Goal: Task Accomplishment & Management: Complete application form

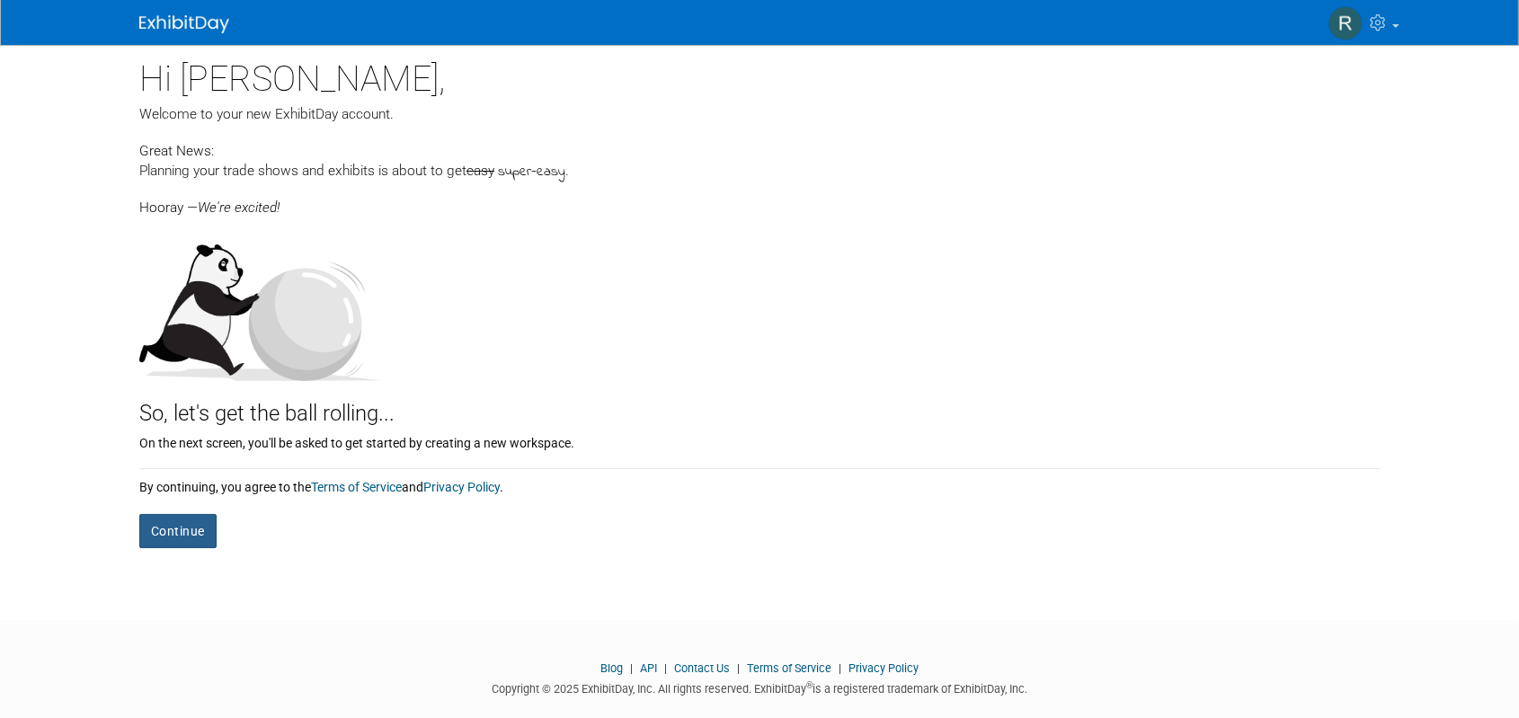
click at [205, 525] on button "Continue" at bounding box center [177, 531] width 77 height 34
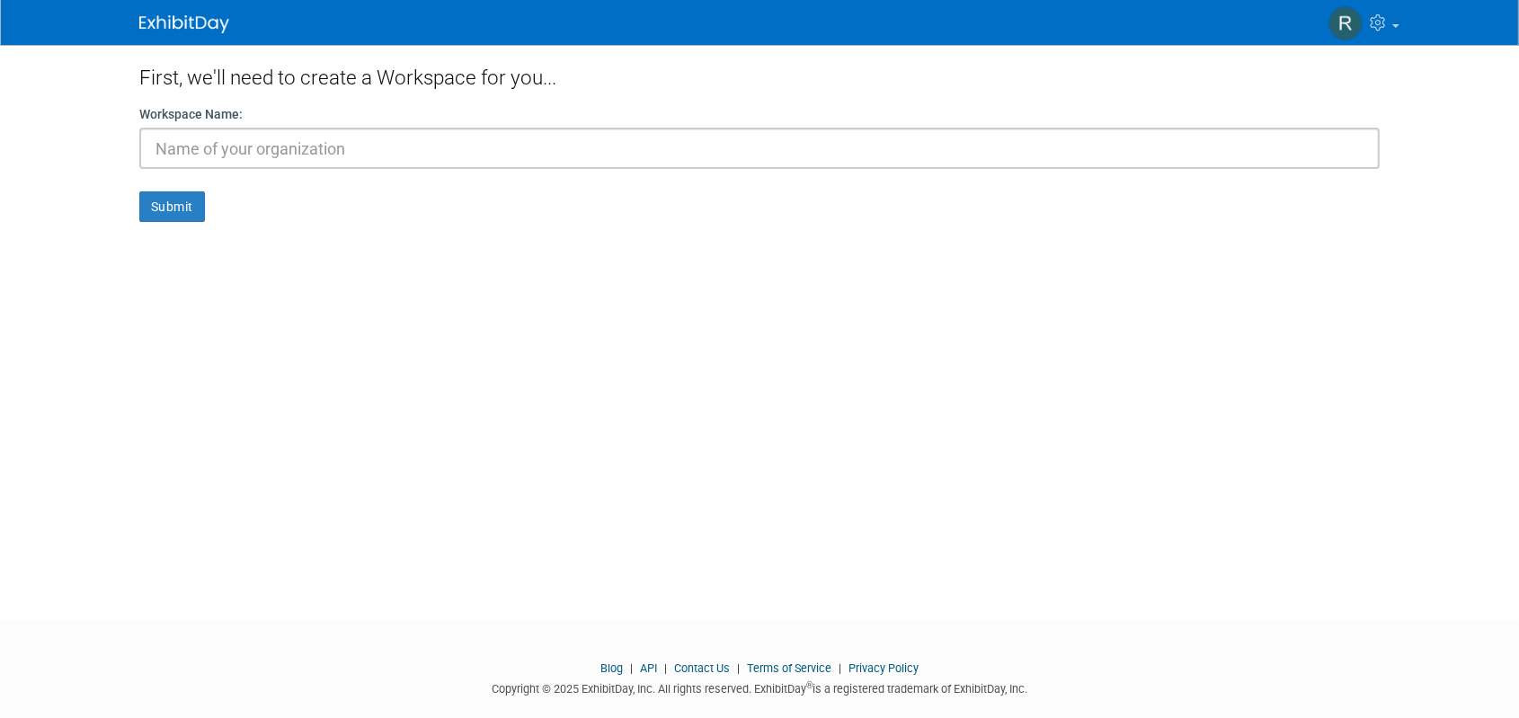
click at [262, 139] on input "text" at bounding box center [759, 148] width 1240 height 41
type input "ResourceThat"
click at [162, 203] on button "Submit" at bounding box center [172, 206] width 66 height 31
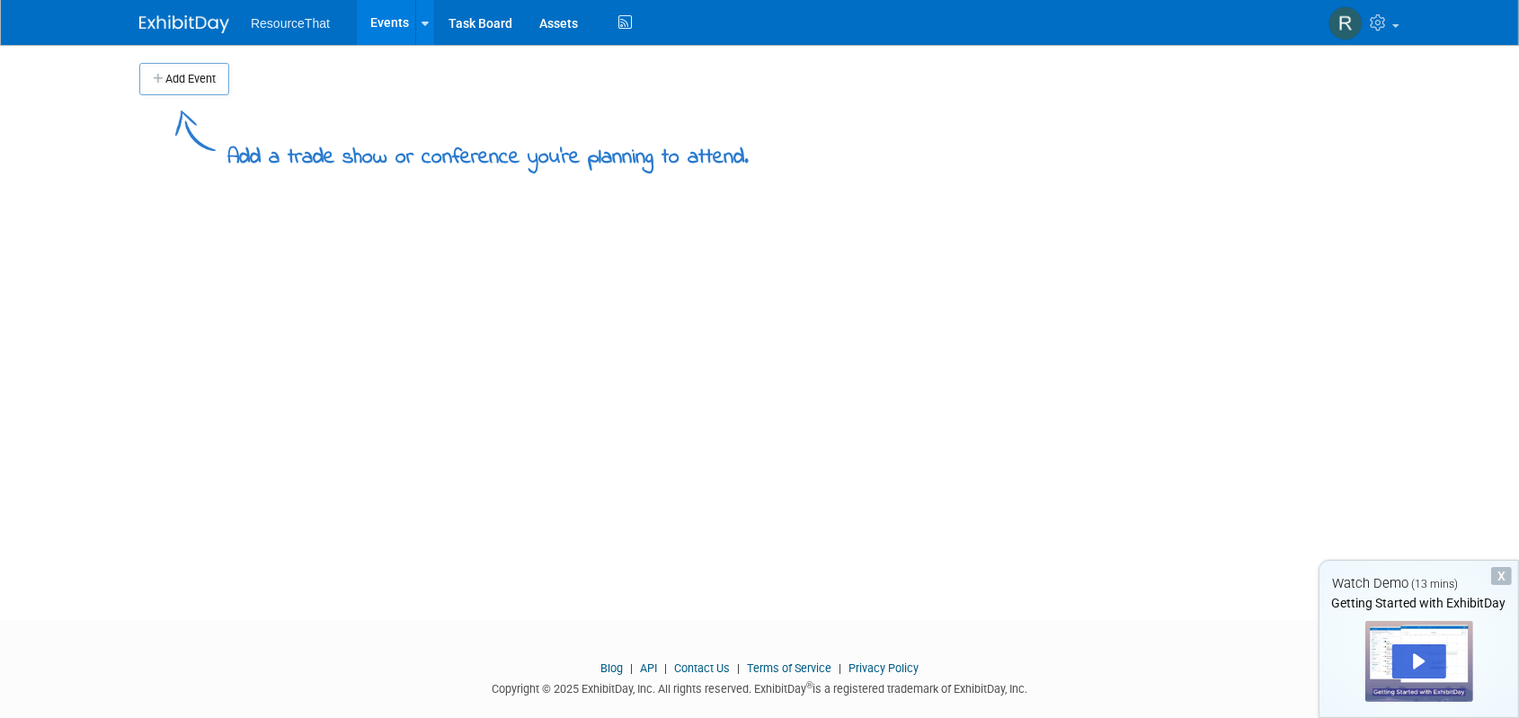
click at [1499, 580] on div "X" at bounding box center [1501, 576] width 21 height 18
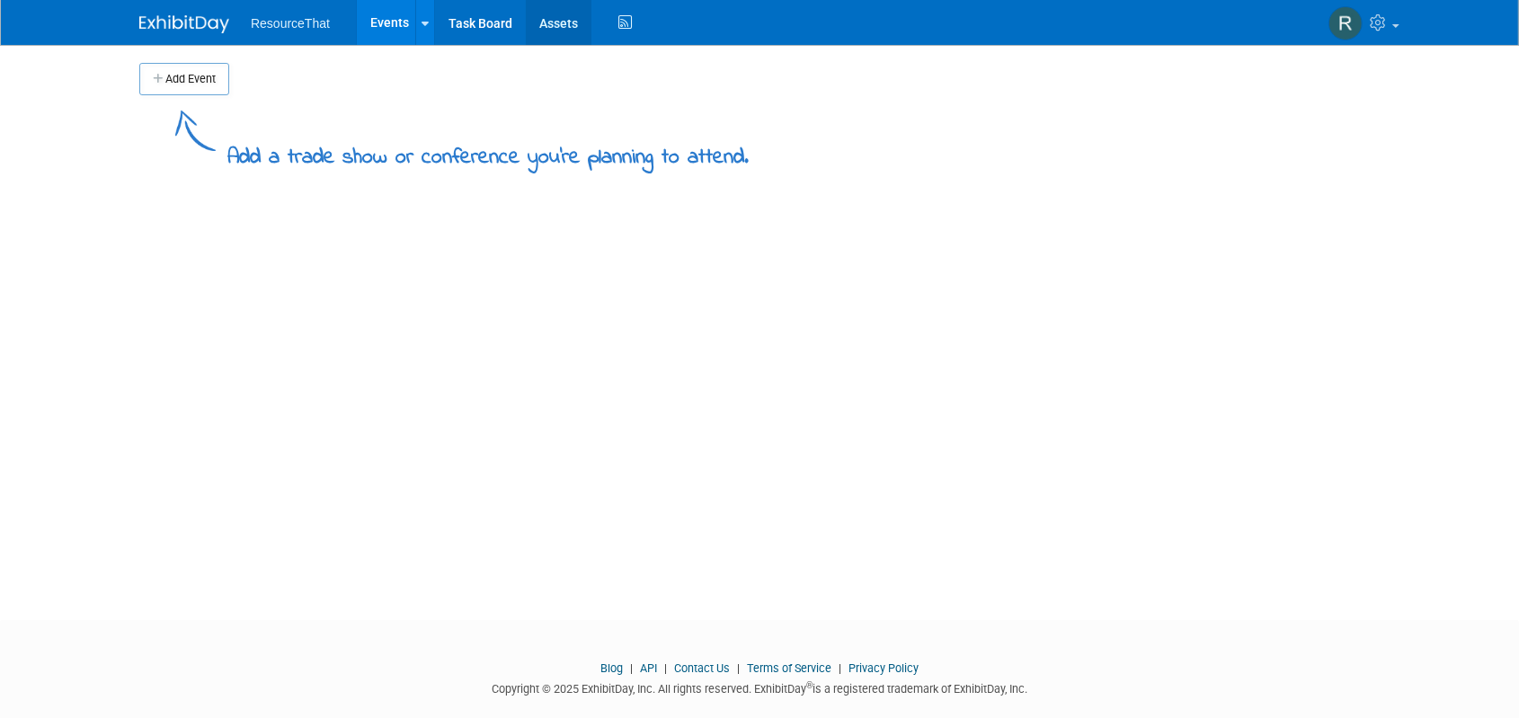
click at [563, 31] on link "Assets" at bounding box center [559, 22] width 66 height 45
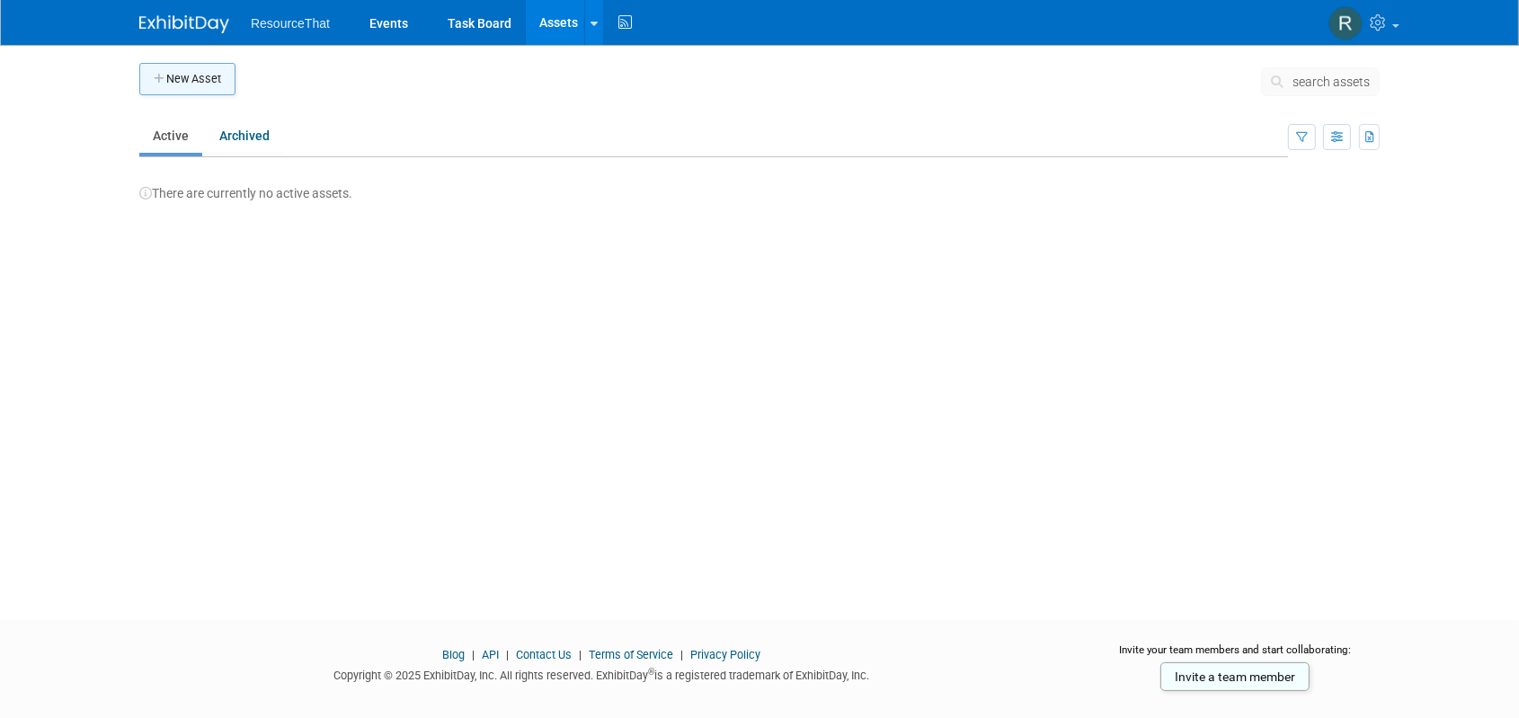
click at [208, 76] on button "New Asset" at bounding box center [187, 79] width 96 height 32
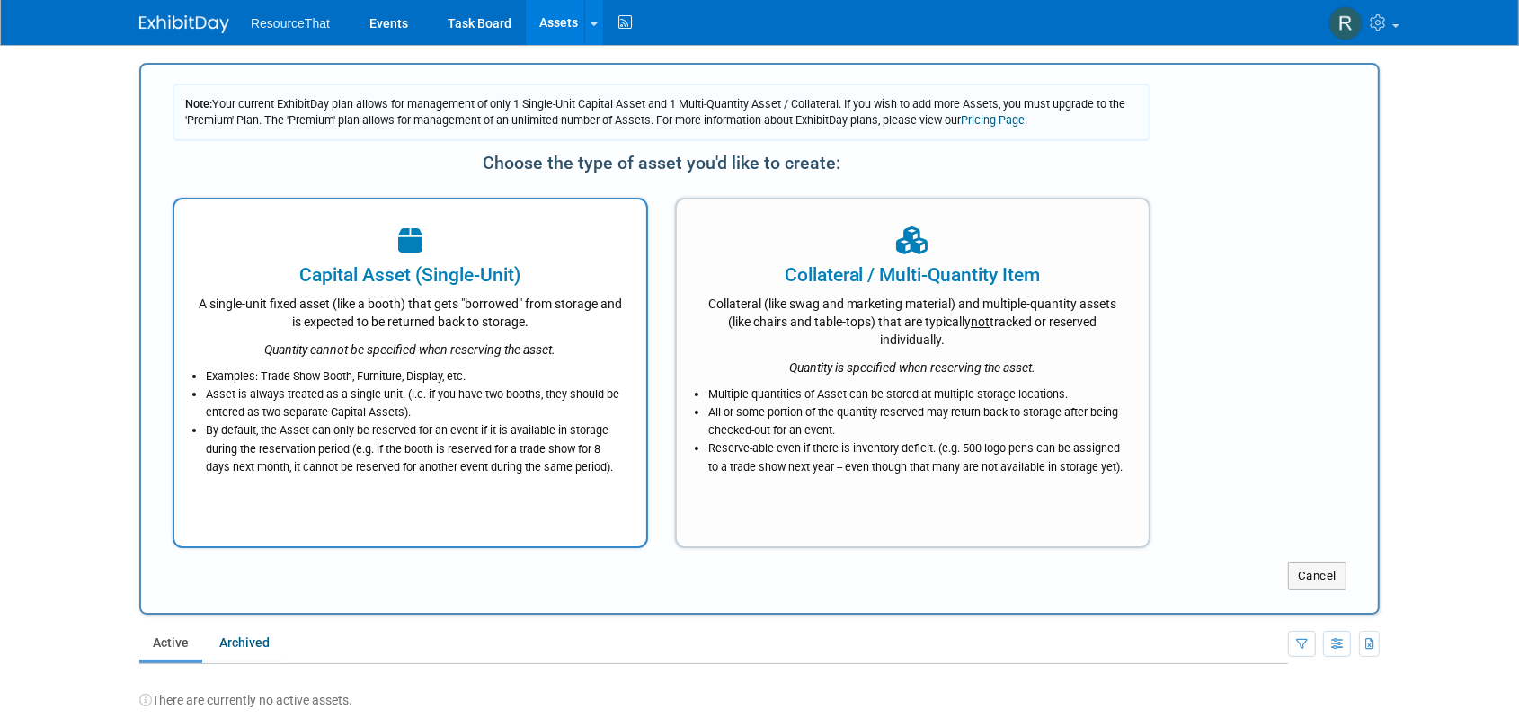
click at [535, 349] on icon "Quantity cannot be specified when reserving the asset." at bounding box center [409, 349] width 291 height 14
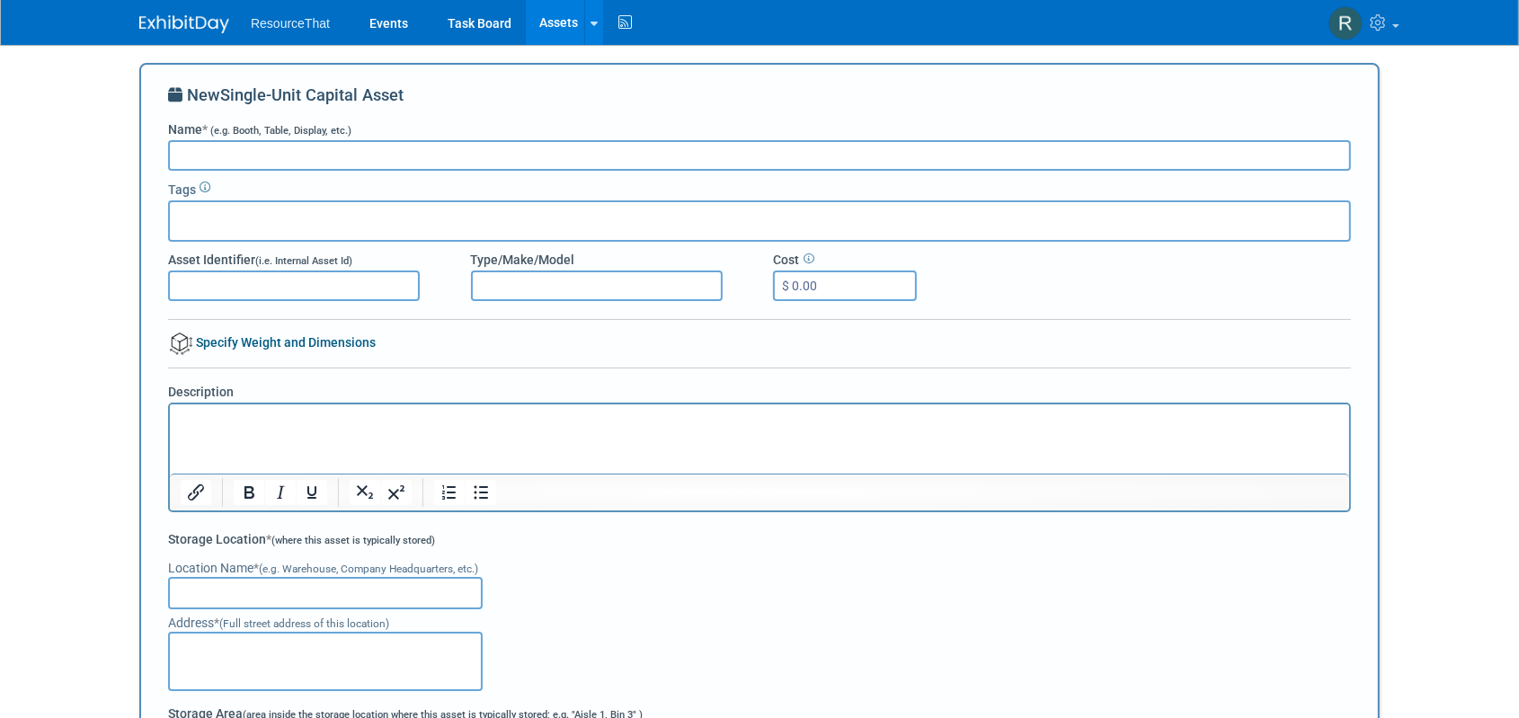
click at [315, 158] on input "Name * (e.g. Booth, Table, Display, etc.)" at bounding box center [759, 155] width 1183 height 31
type input "Booth"
click at [259, 221] on input "text" at bounding box center [249, 218] width 144 height 18
type input "Booth101"
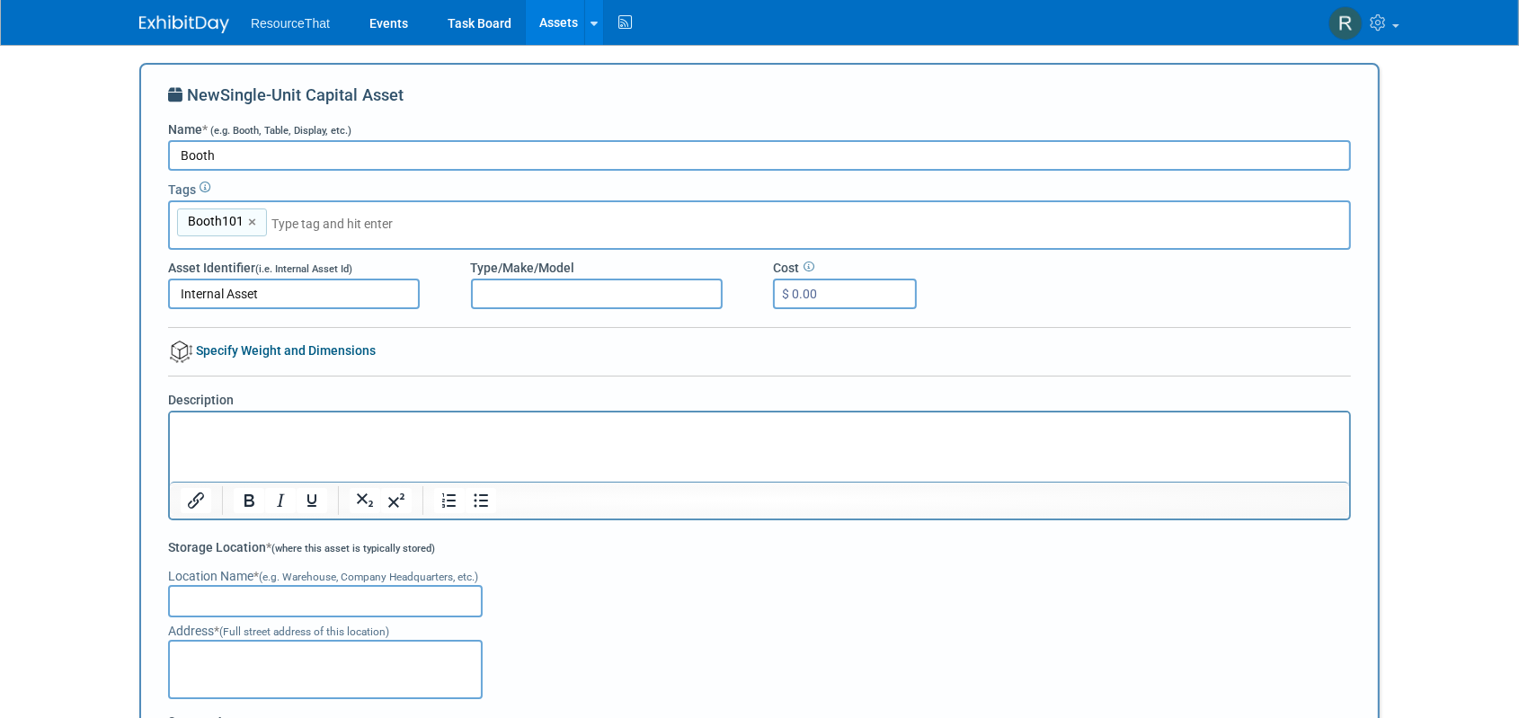
type input "Internal Asset"
type input "0"
type input "10x10"
click at [839, 294] on input "$ 0.00" at bounding box center [845, 294] width 144 height 31
type input "$ 2,000.00"
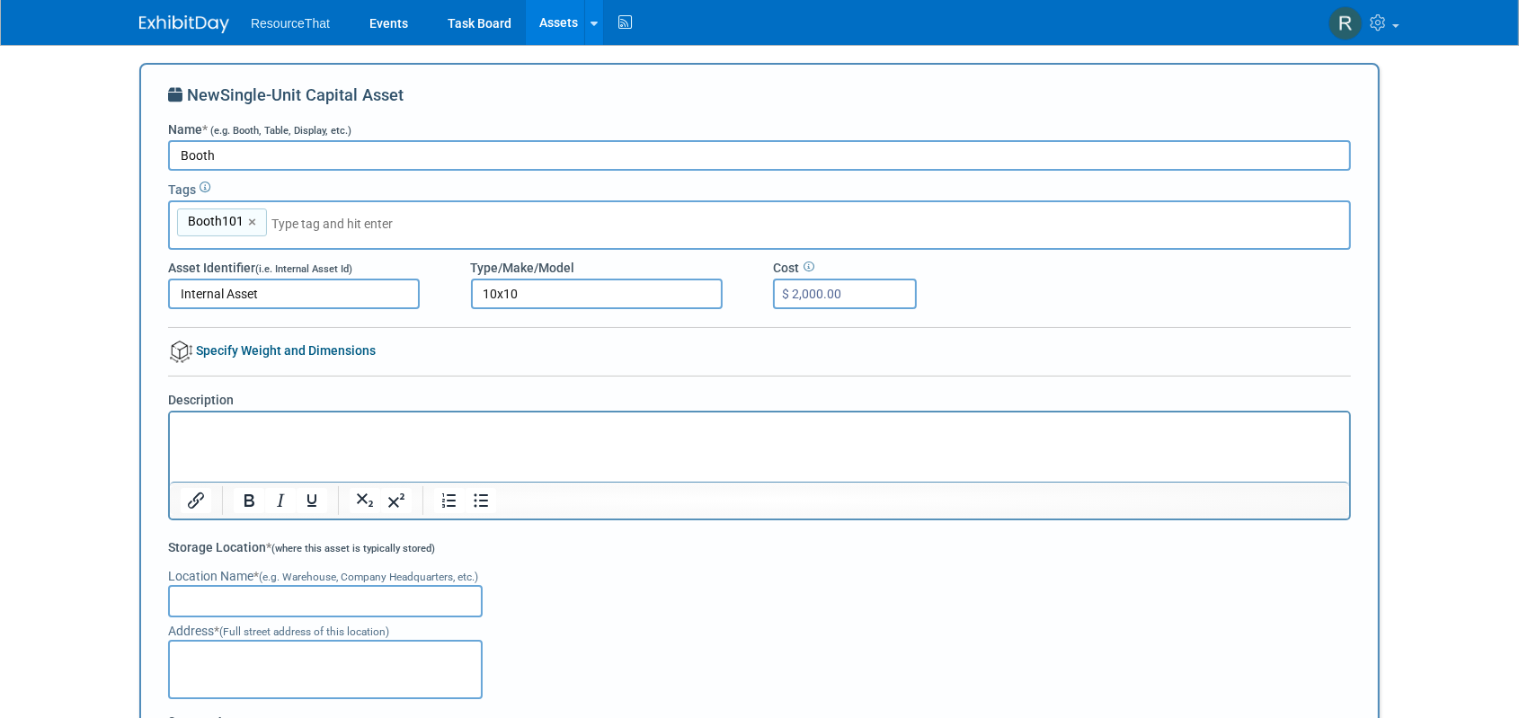
click at [326, 436] on p "Rich Text Area. Press ALT-0 for help." at bounding box center [759, 428] width 1158 height 18
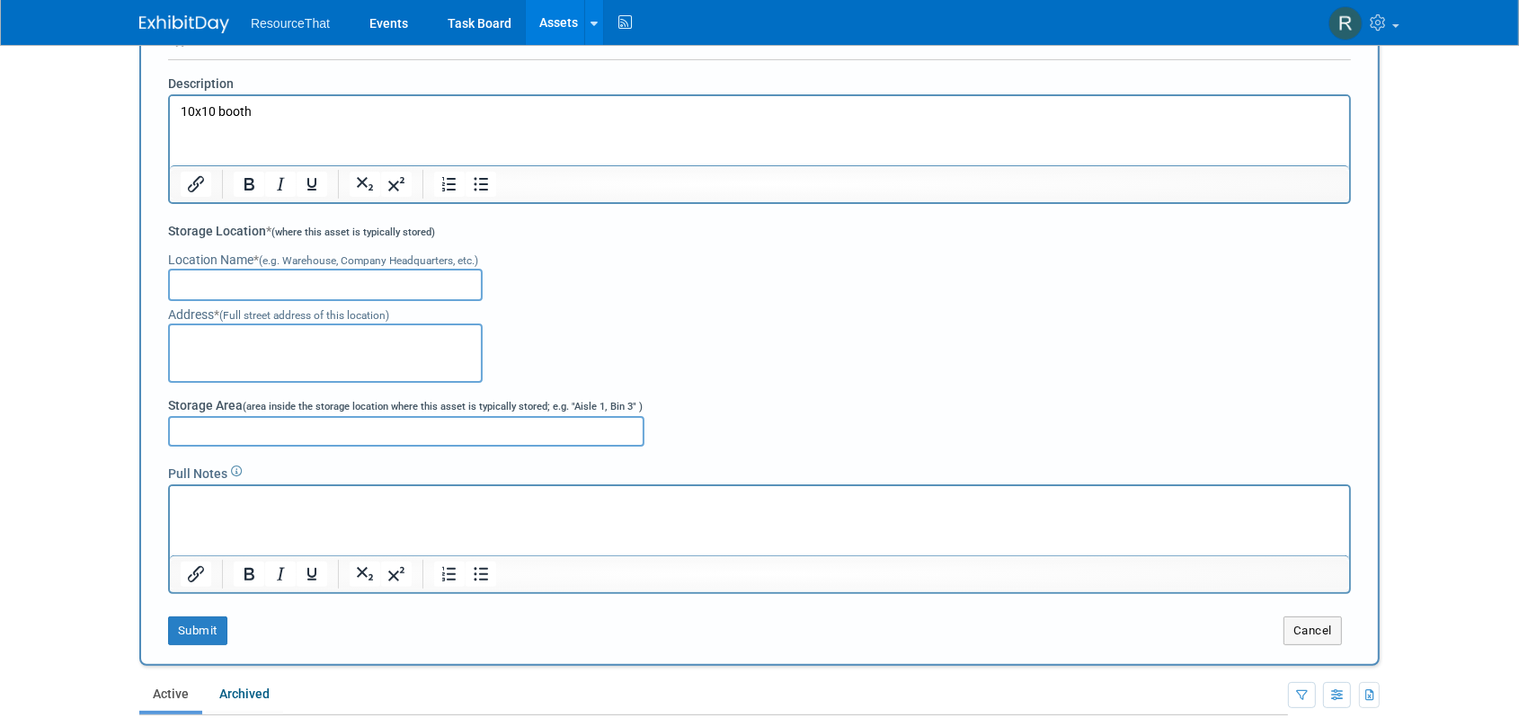
scroll to position [325, 0]
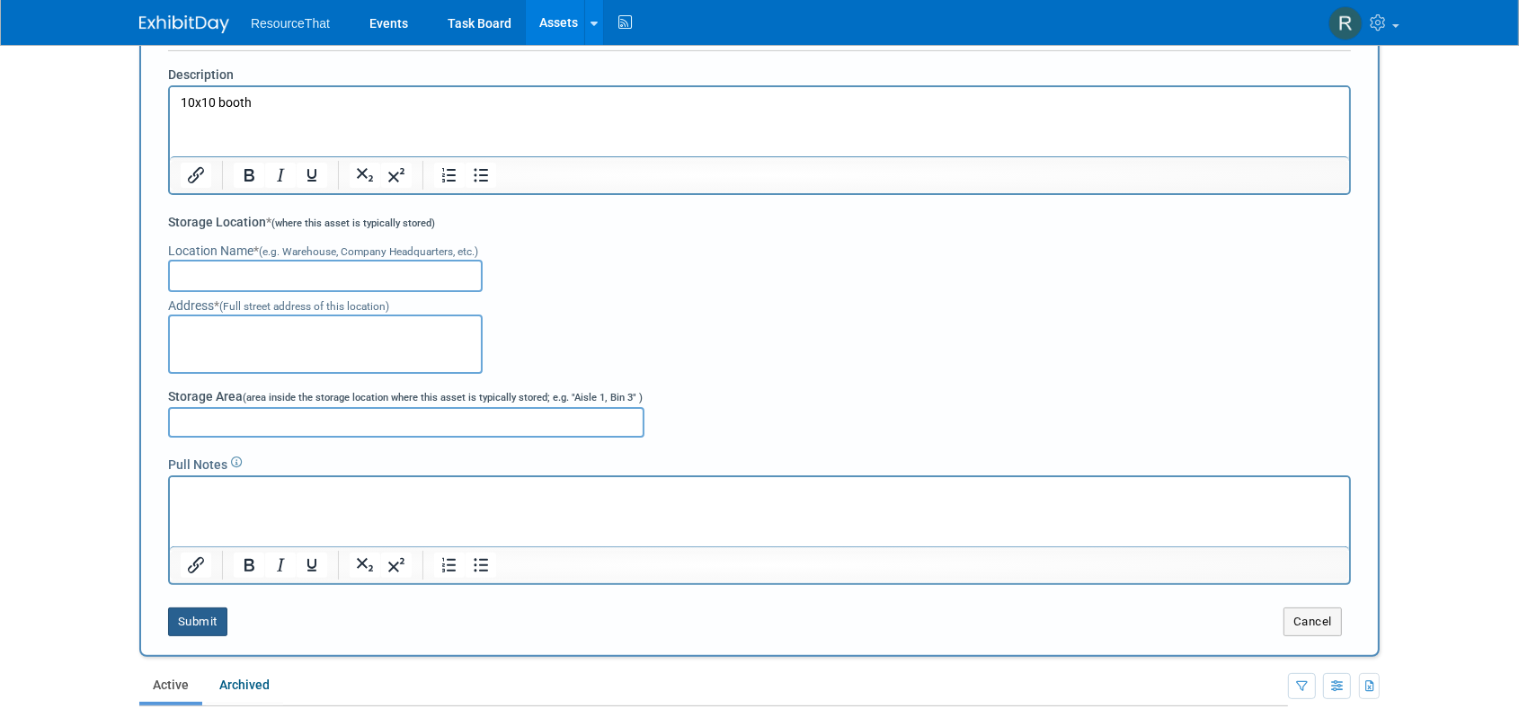
click at [199, 617] on button "Submit" at bounding box center [197, 621] width 59 height 29
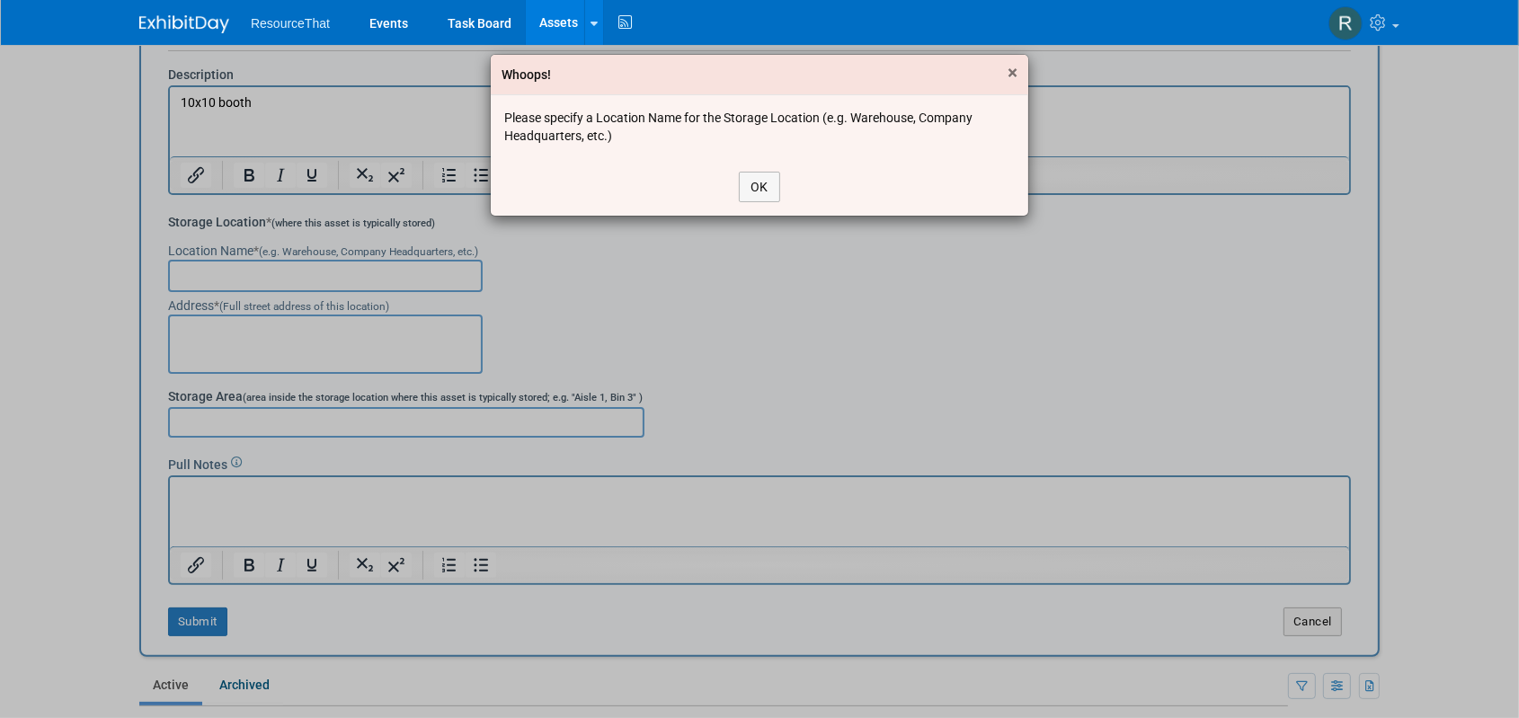
click at [1015, 68] on span "×" at bounding box center [1012, 73] width 10 height 22
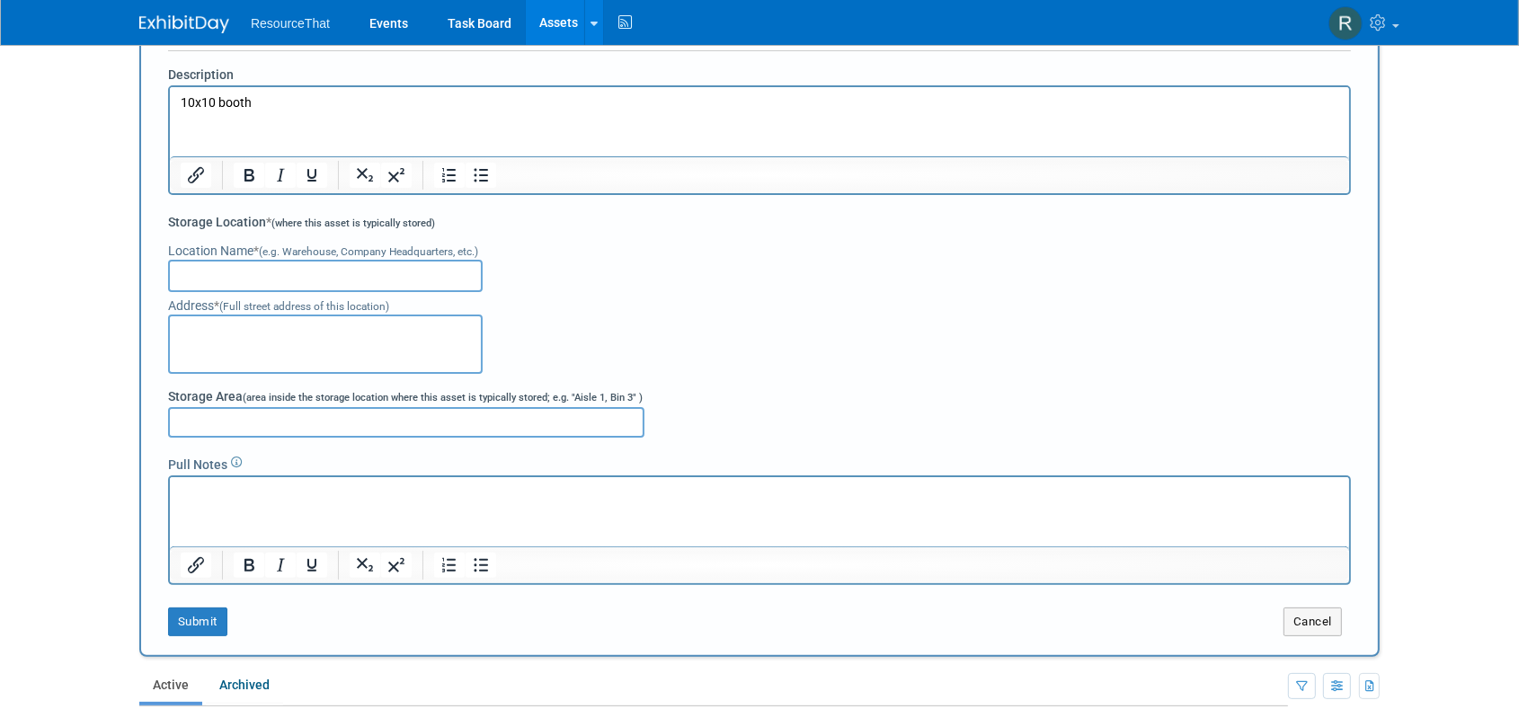
click at [282, 279] on input "text" at bounding box center [325, 276] width 315 height 32
drag, startPoint x: 282, startPoint y: 279, endPoint x: 246, endPoint y: 265, distance: 38.7
click at [246, 265] on input "text" at bounding box center [325, 276] width 315 height 32
type input "T"
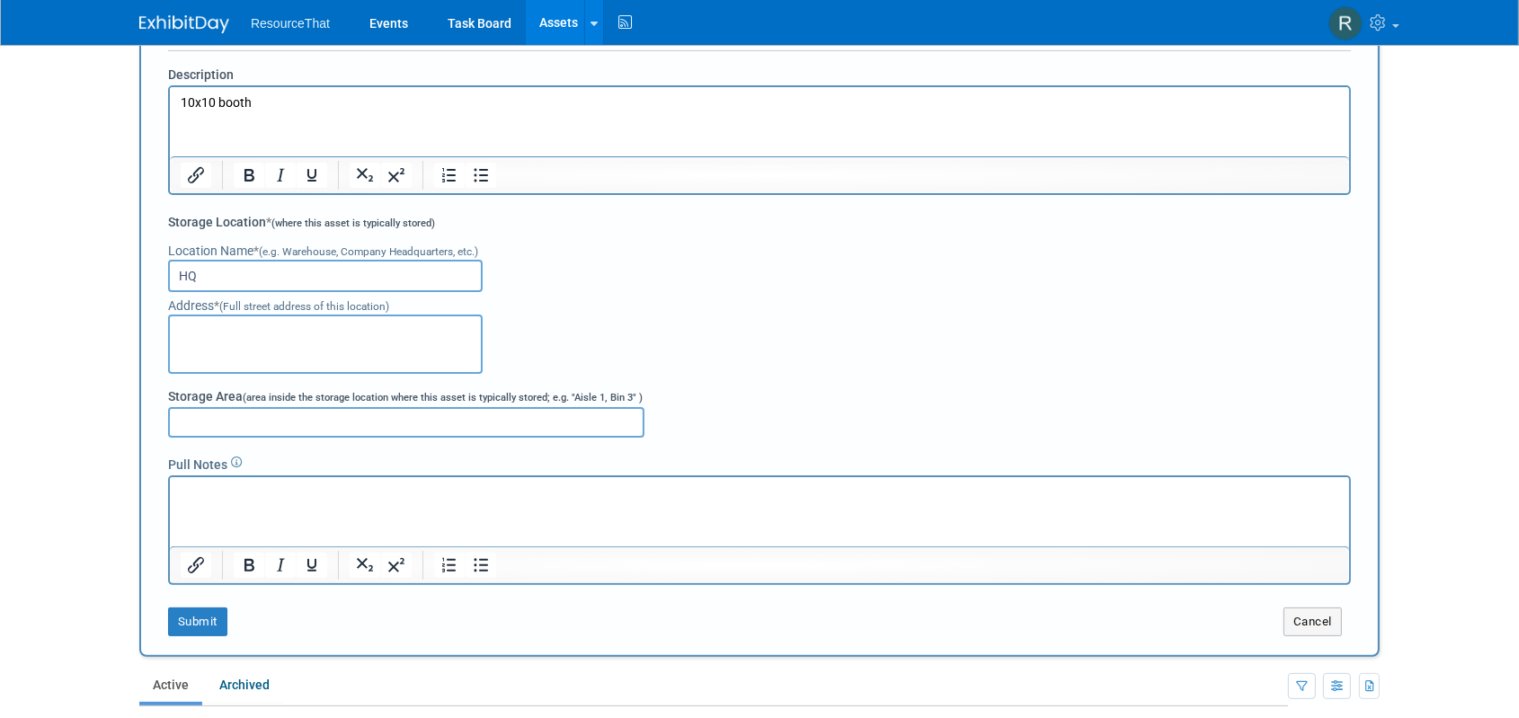
type input "HQ"
click at [215, 332] on textarea at bounding box center [325, 344] width 315 height 59
type textarea "123 E 345 S Las Vegas, Nevada, 23233"
click at [199, 422] on input "Storage Area (area inside the storage location where this asset is typically st…" at bounding box center [406, 422] width 476 height 31
type input "Aisle 1 section 3"
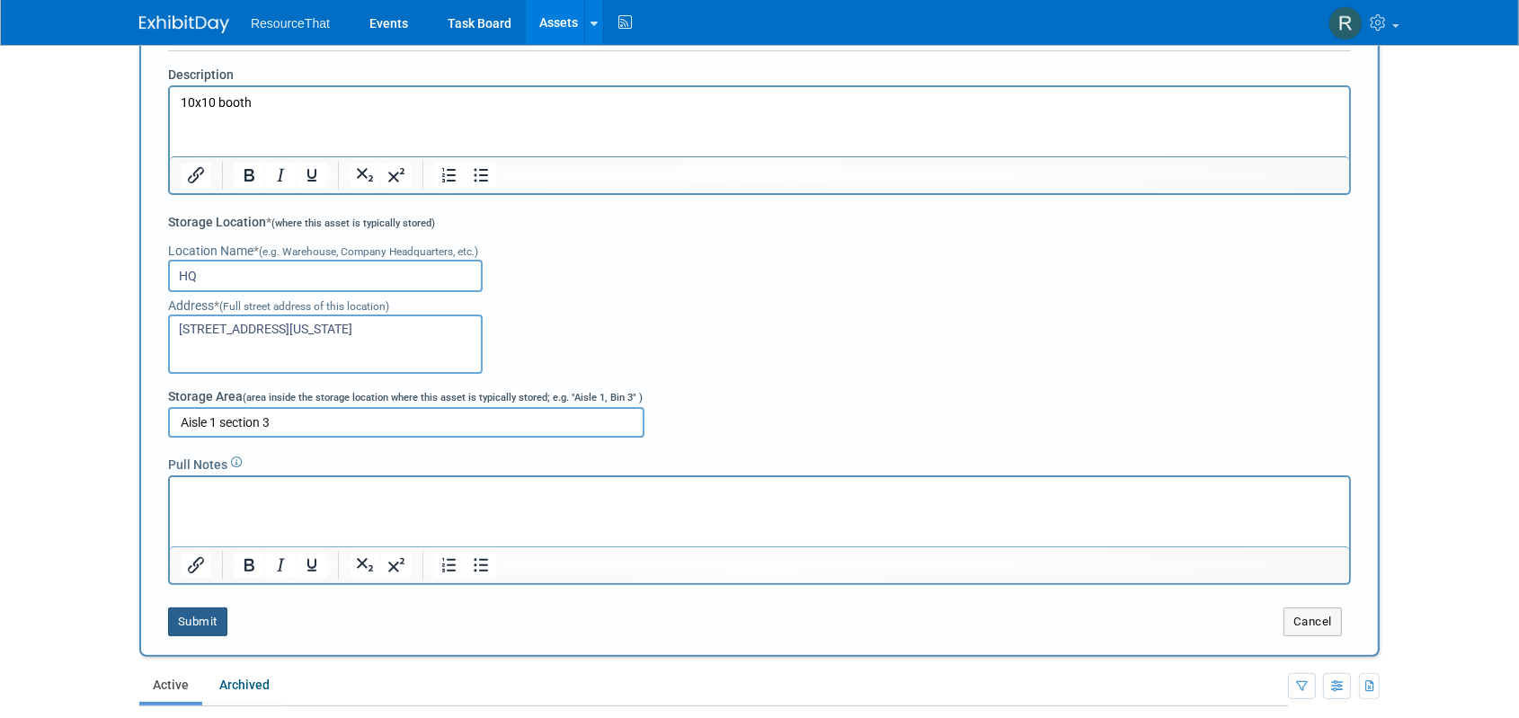
click at [187, 615] on button "Submit" at bounding box center [197, 621] width 59 height 29
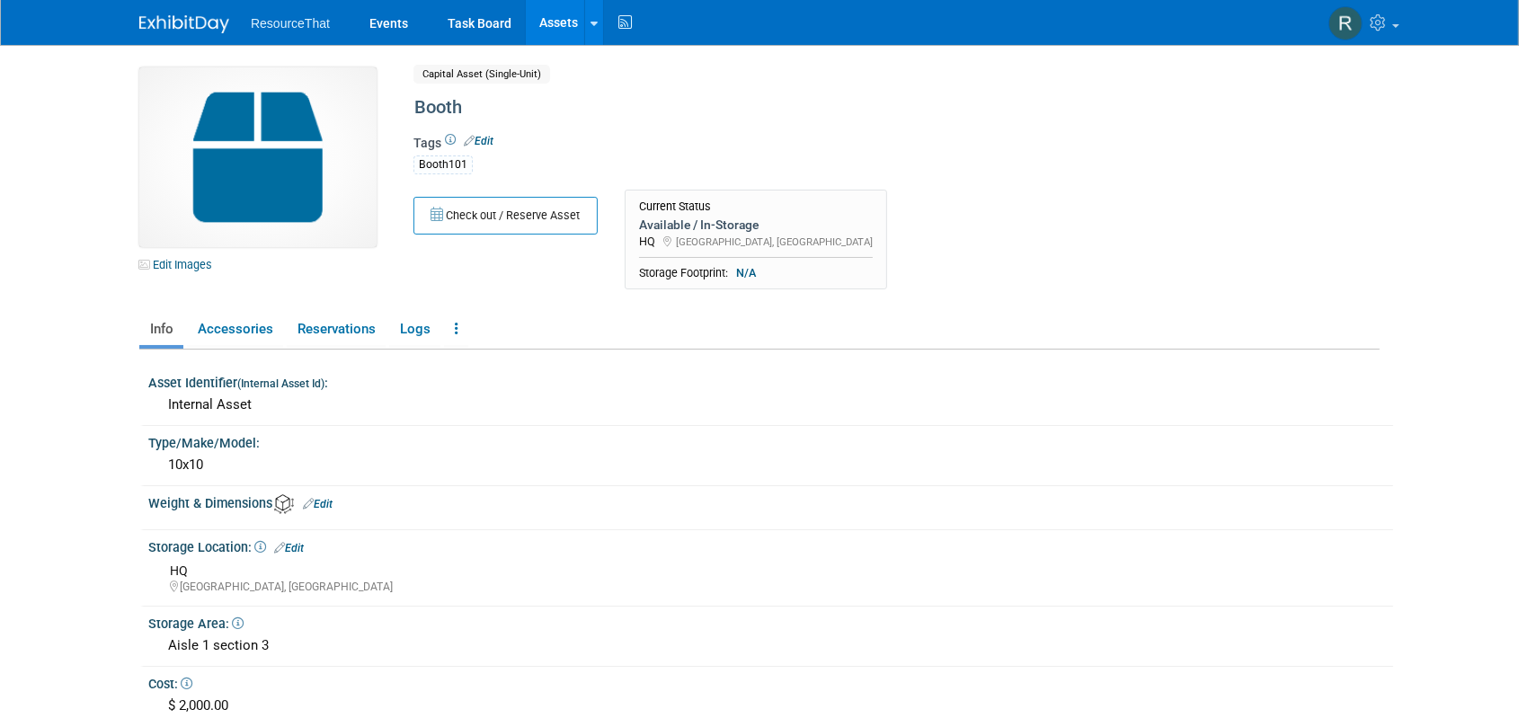
click at [546, 31] on link "Assets" at bounding box center [559, 22] width 66 height 45
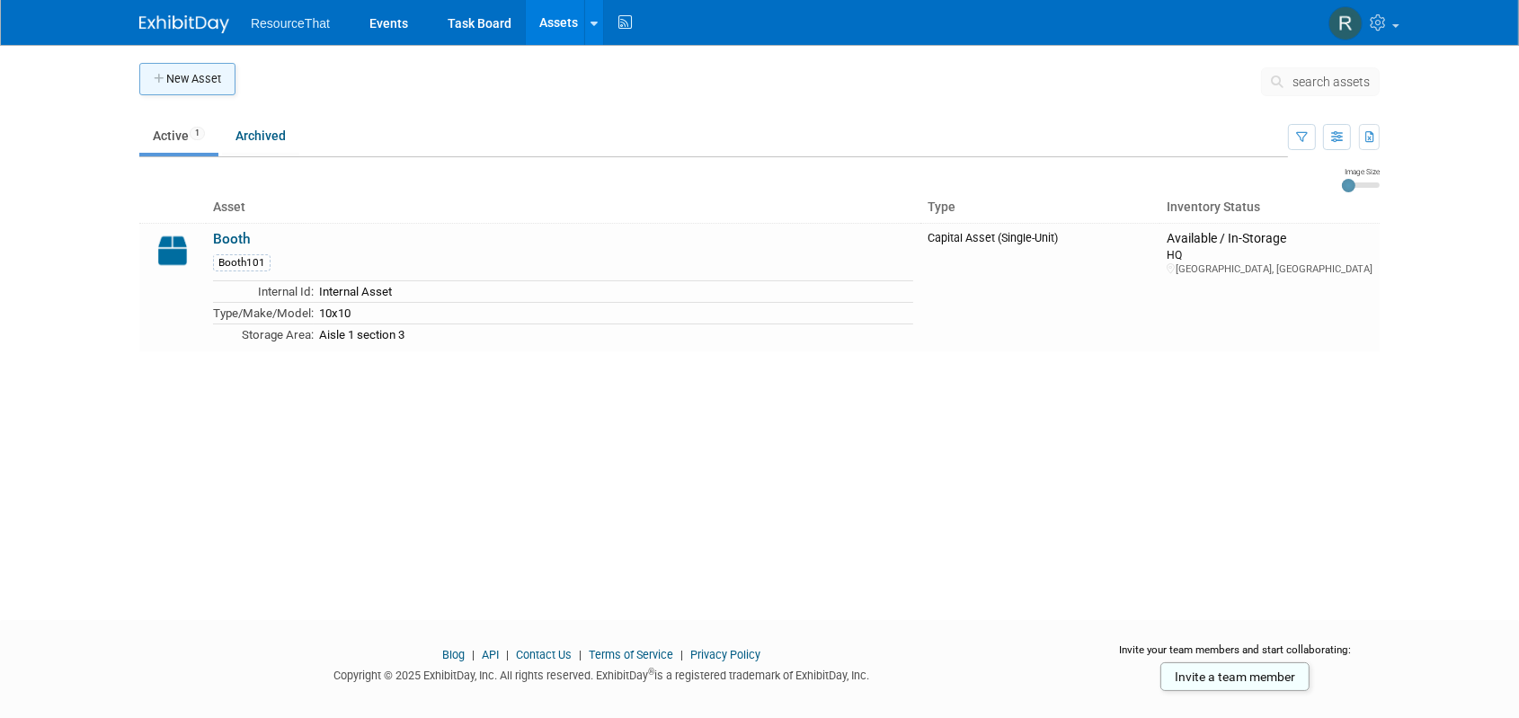
click at [219, 83] on button "New Asset" at bounding box center [187, 79] width 96 height 32
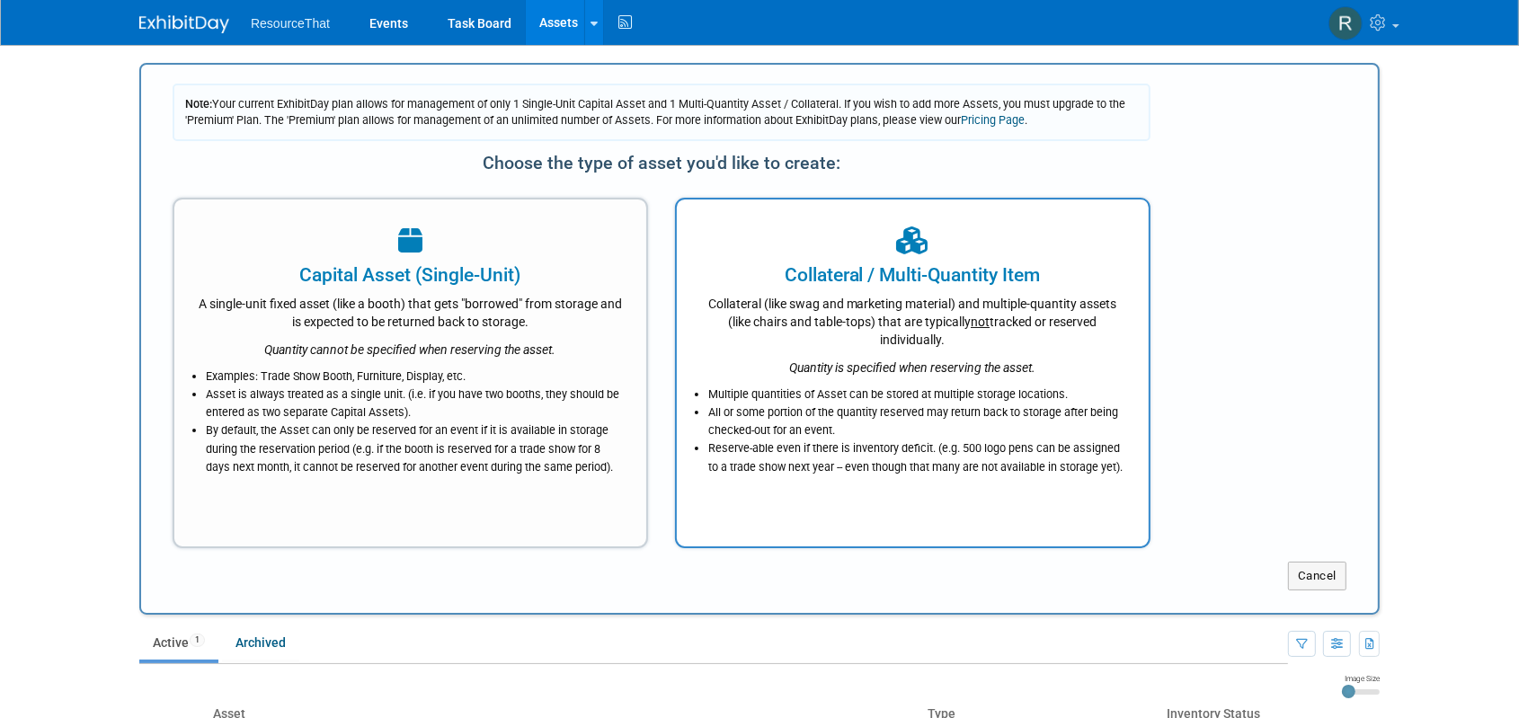
click at [906, 375] on div "Quantity is specified when reserving the asset." at bounding box center [912, 363] width 427 height 28
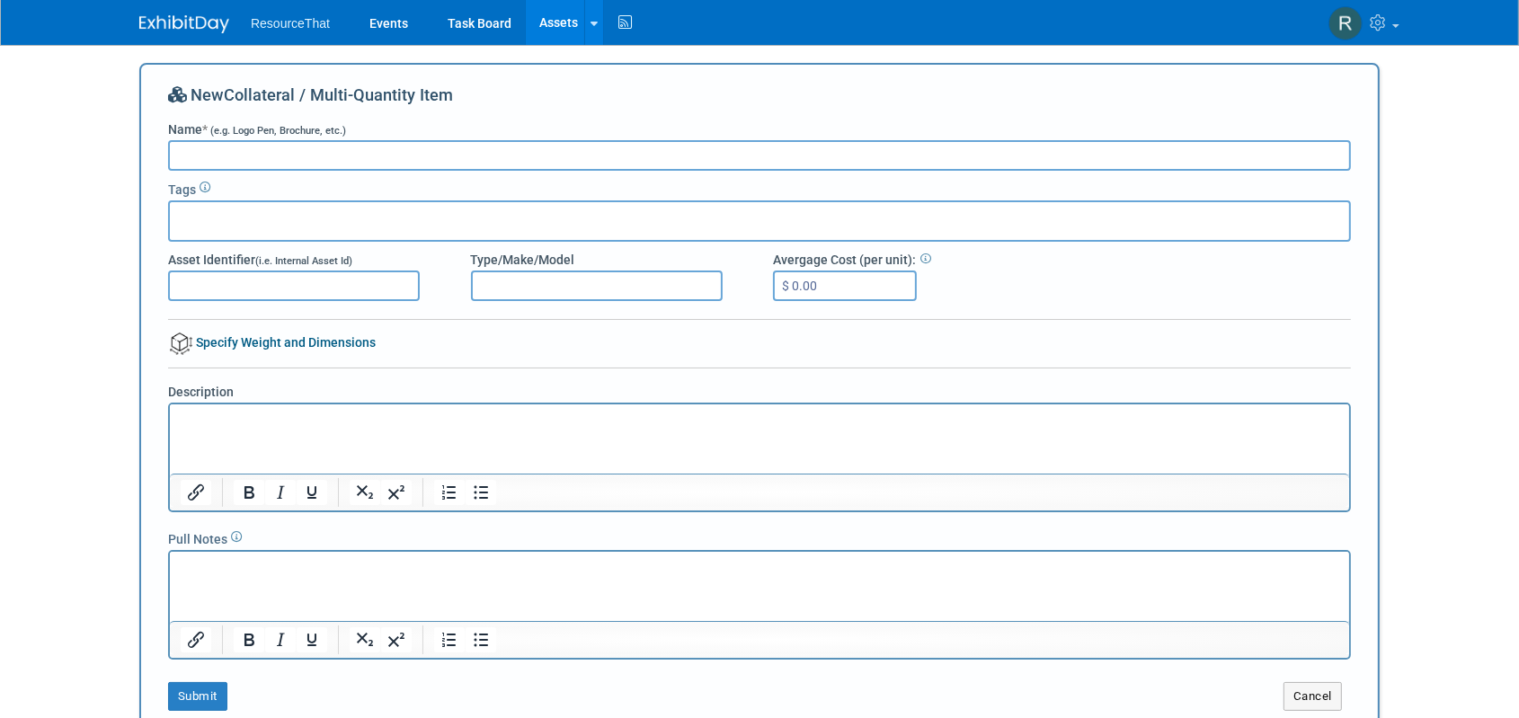
click at [487, 156] on input "Name * (e.g. Logo Pen, Brochure, etc.)" at bounding box center [759, 155] width 1183 height 31
type input "Branded Hats"
type input "Swag"
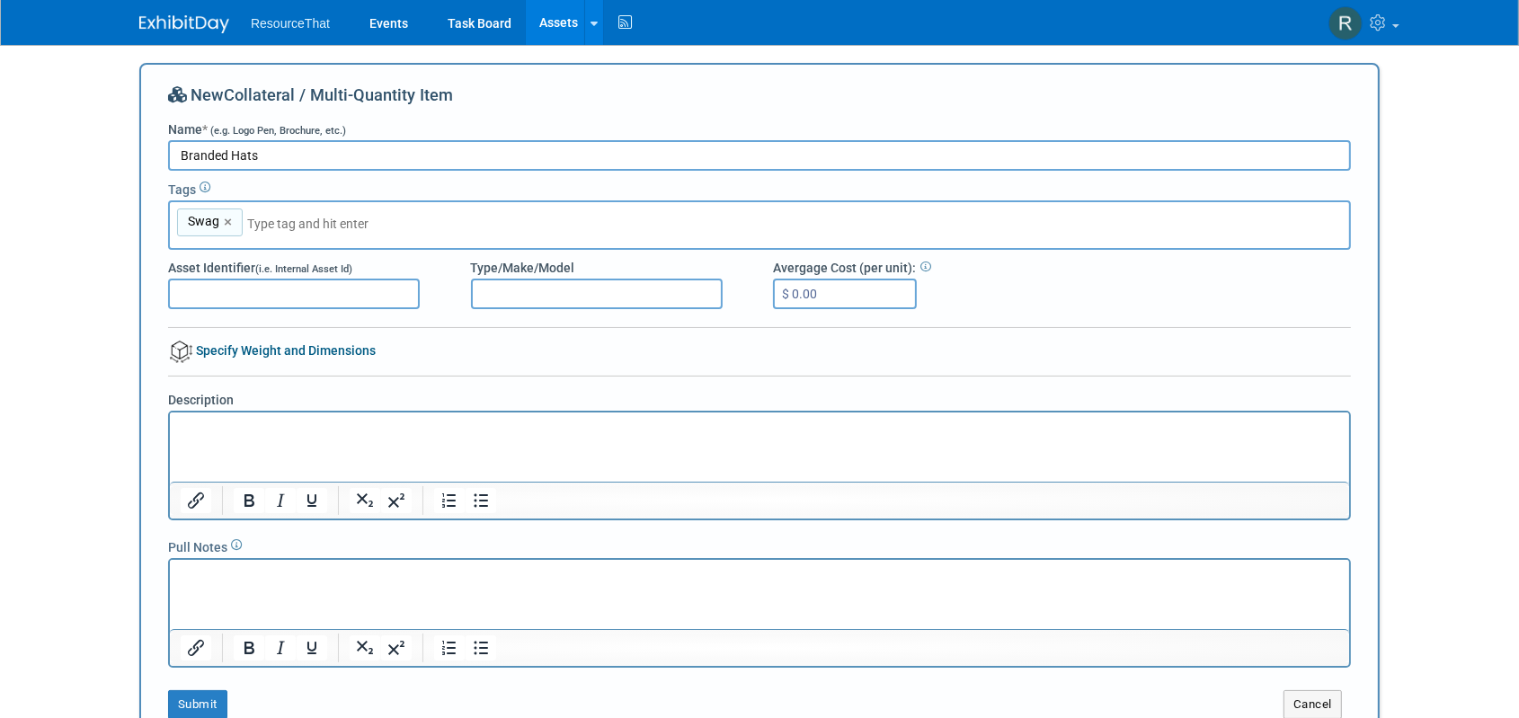
click at [301, 299] on input "Asset Identifier (i.e. Internal Asset Id)" at bounding box center [294, 294] width 252 height 31
type input "Hats"
type input "W"
type input "Hat"
type input "$ 12.00"
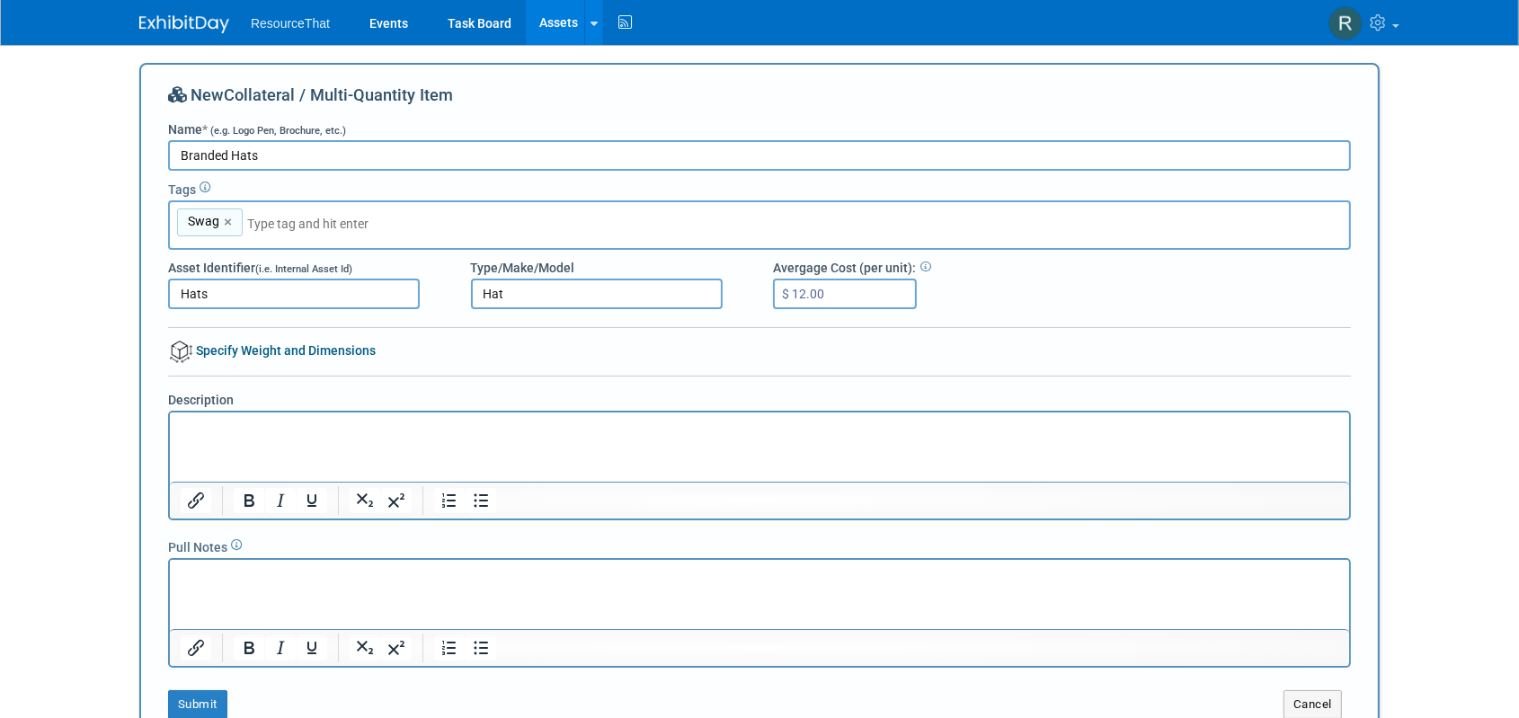
click at [232, 427] on p "Rich Text Area. Press ALT-0 for help." at bounding box center [759, 428] width 1158 height 18
click at [303, 351] on link "Specify Weight and Dimensions" at bounding box center [272, 350] width 208 height 14
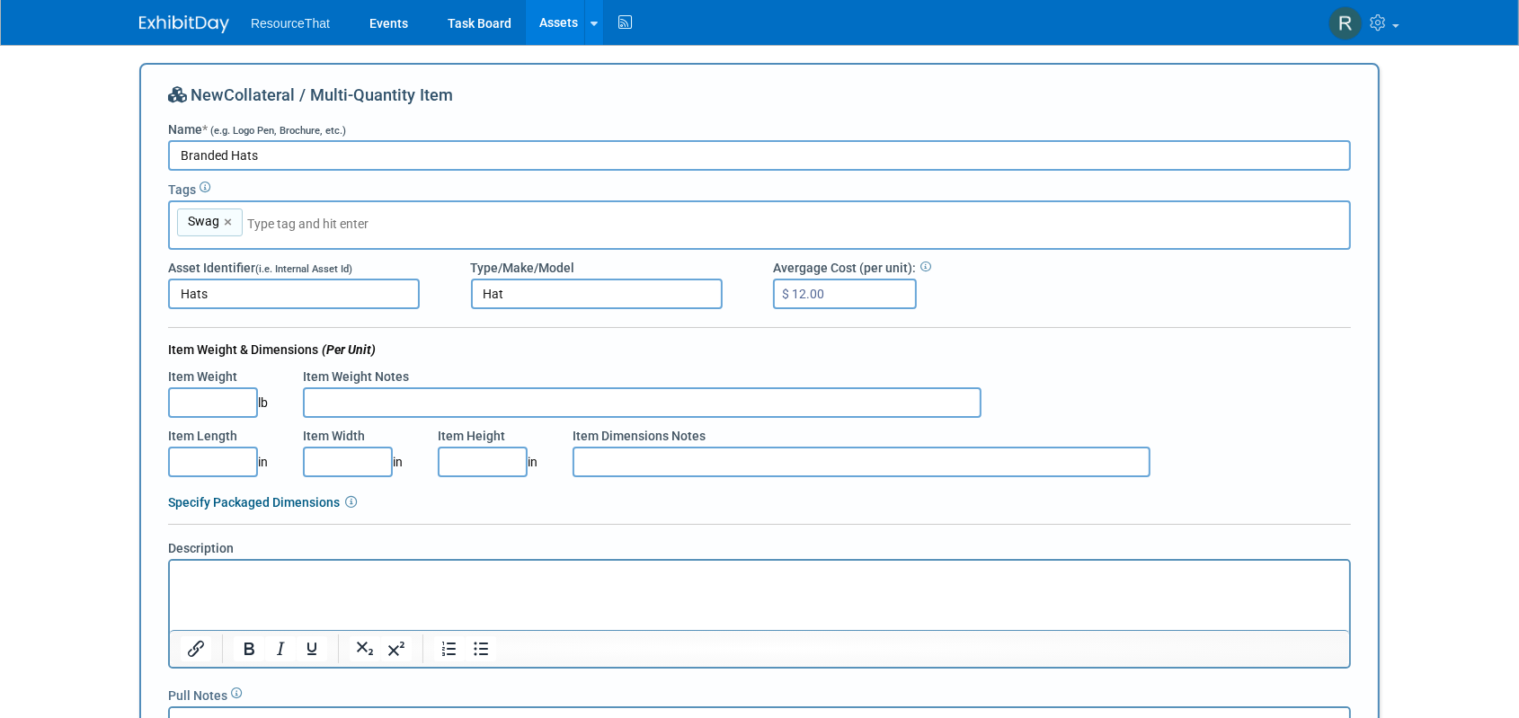
click at [235, 336] on div at bounding box center [759, 333] width 1183 height 13
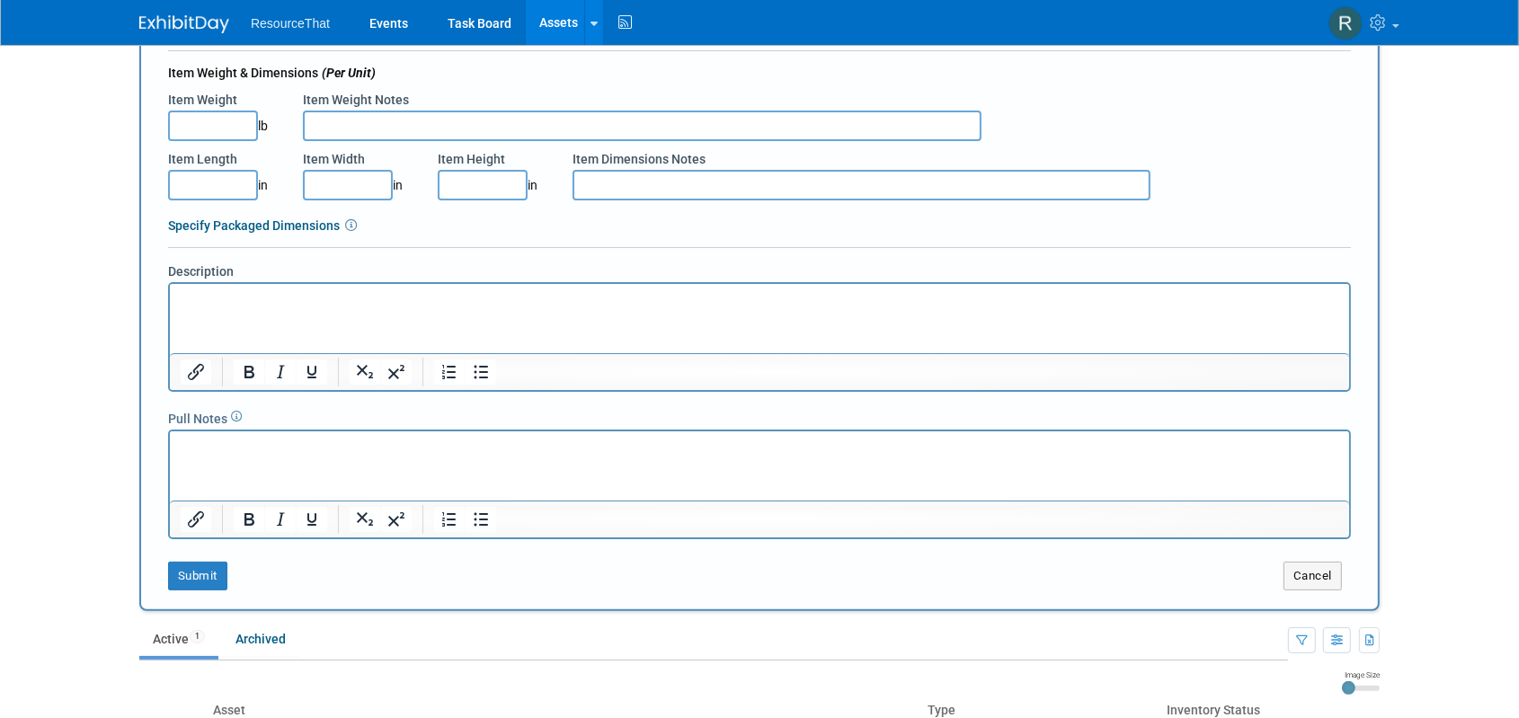
scroll to position [277, 0]
click at [274, 293] on p "Rich Text Area. Press ALT-0 for help." at bounding box center [759, 299] width 1158 height 18
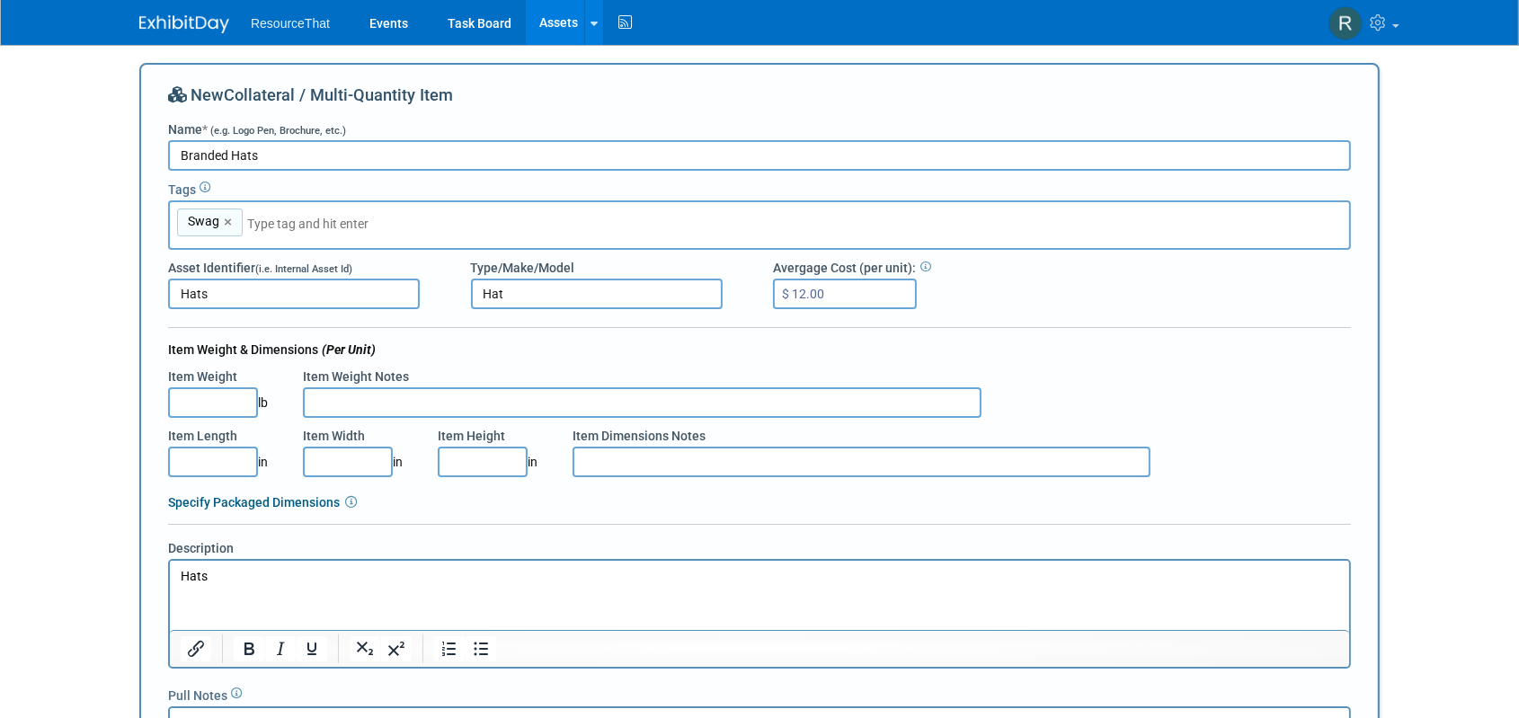
click at [214, 409] on input "Item Weight" at bounding box center [213, 402] width 90 height 31
type input "0.02"
type input "Light"
type input "10.00"
type input "6.00"
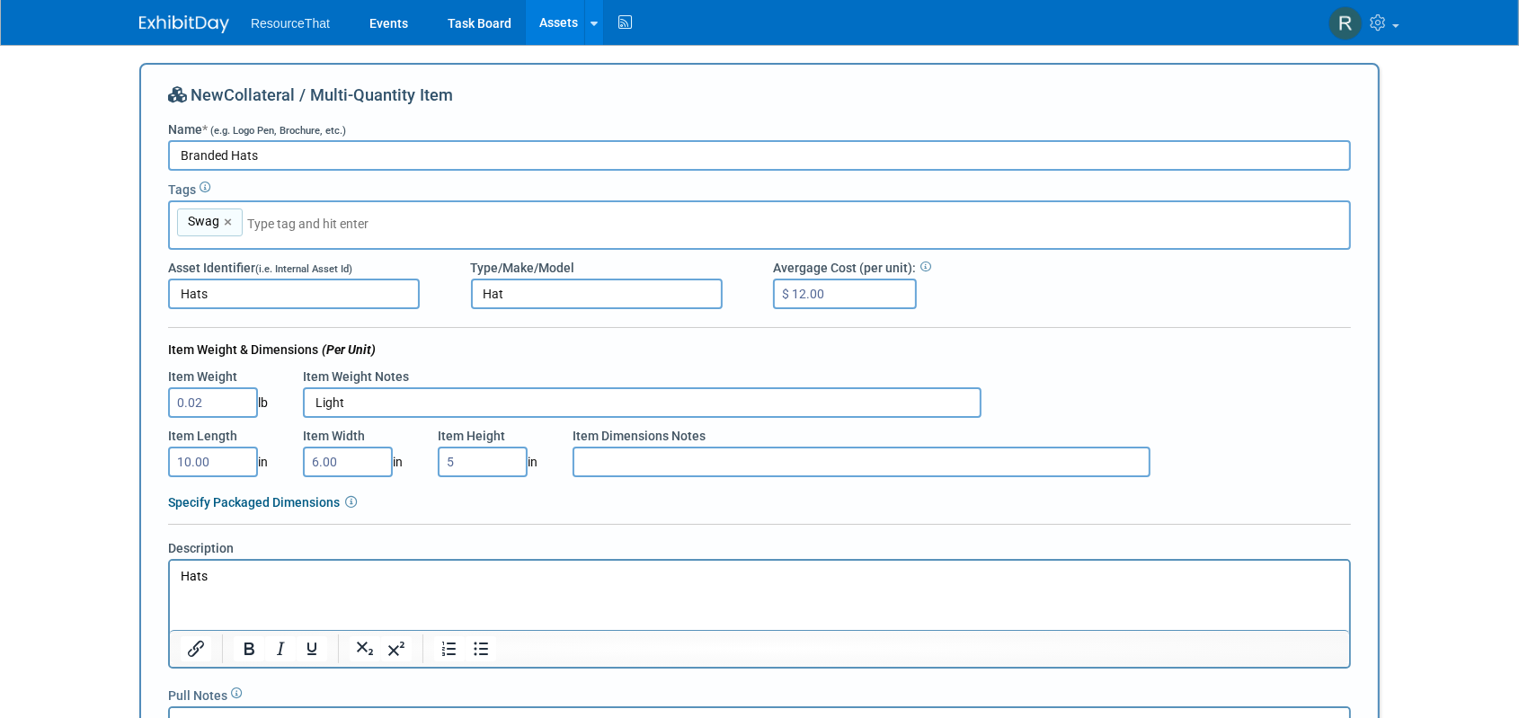
type input "5.00"
type input "na"
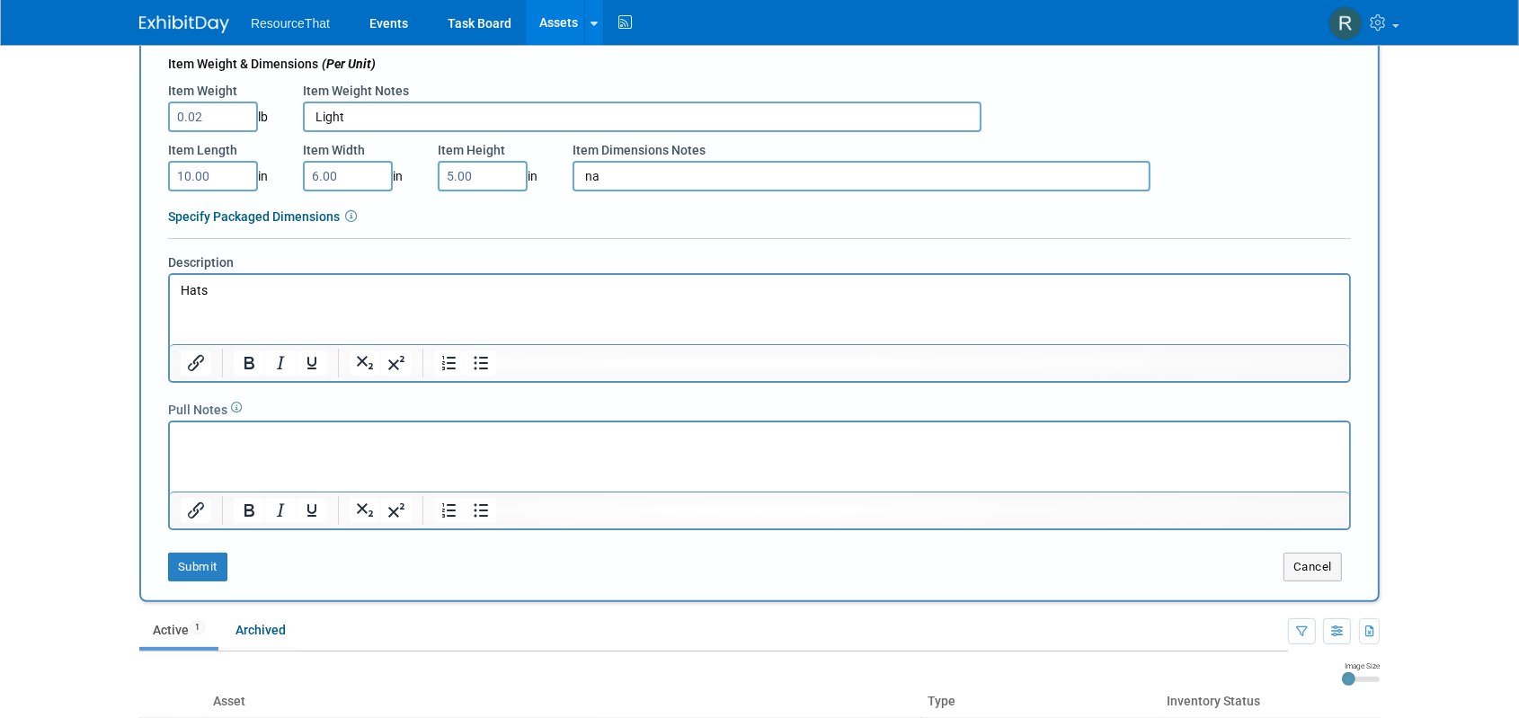
scroll to position [287, 0]
click at [184, 567] on button "Submit" at bounding box center [197, 566] width 59 height 29
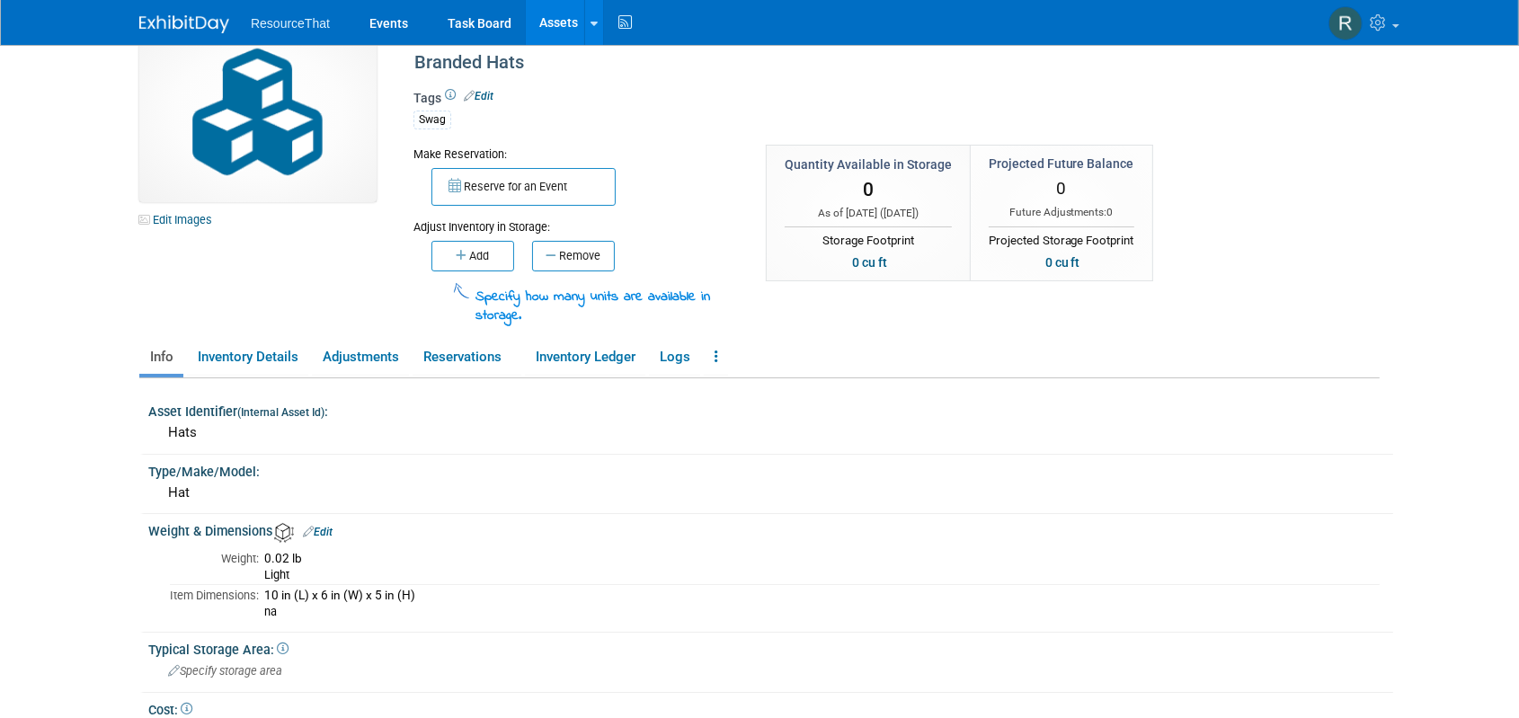
scroll to position [43, 0]
click at [237, 373] on link "Inventory Details" at bounding box center [247, 358] width 121 height 31
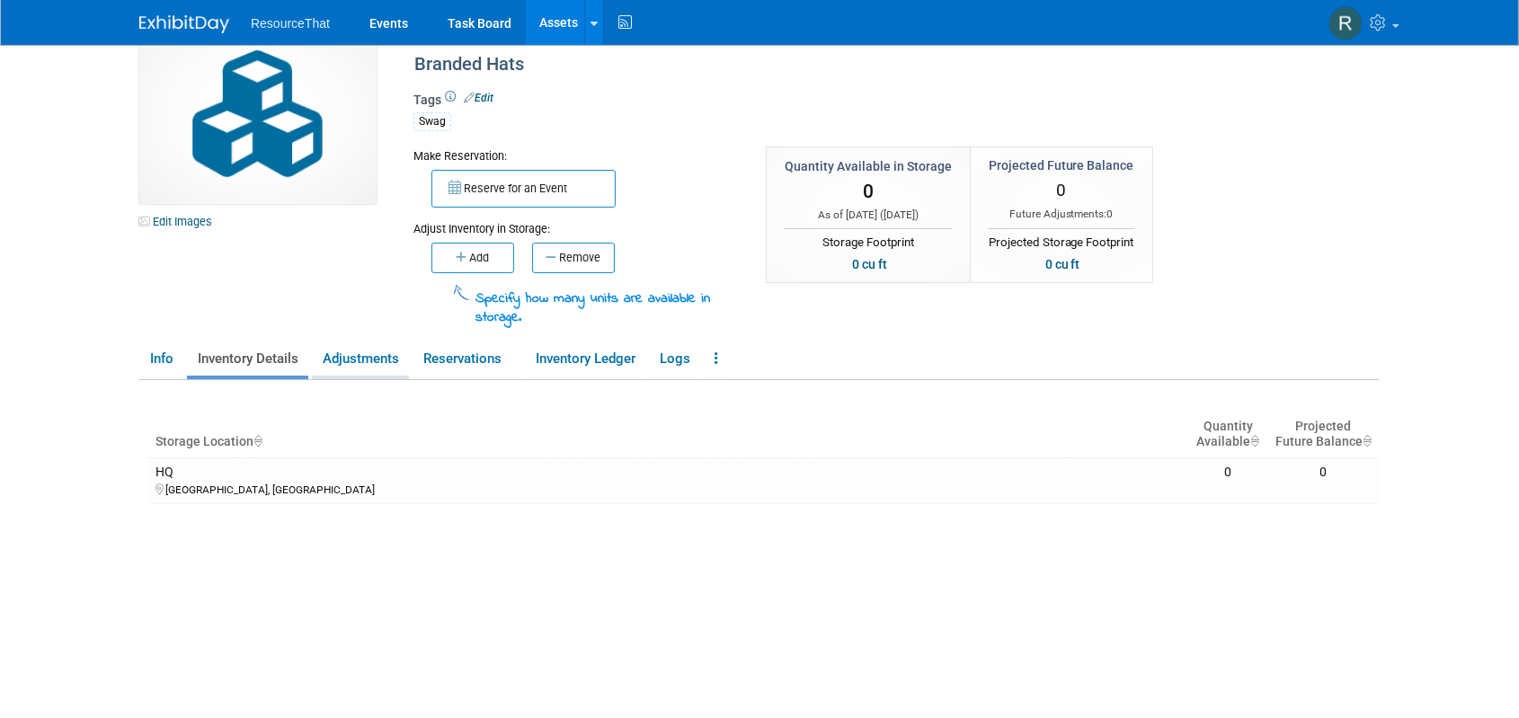
click at [376, 361] on link "Adjustments" at bounding box center [360, 358] width 97 height 31
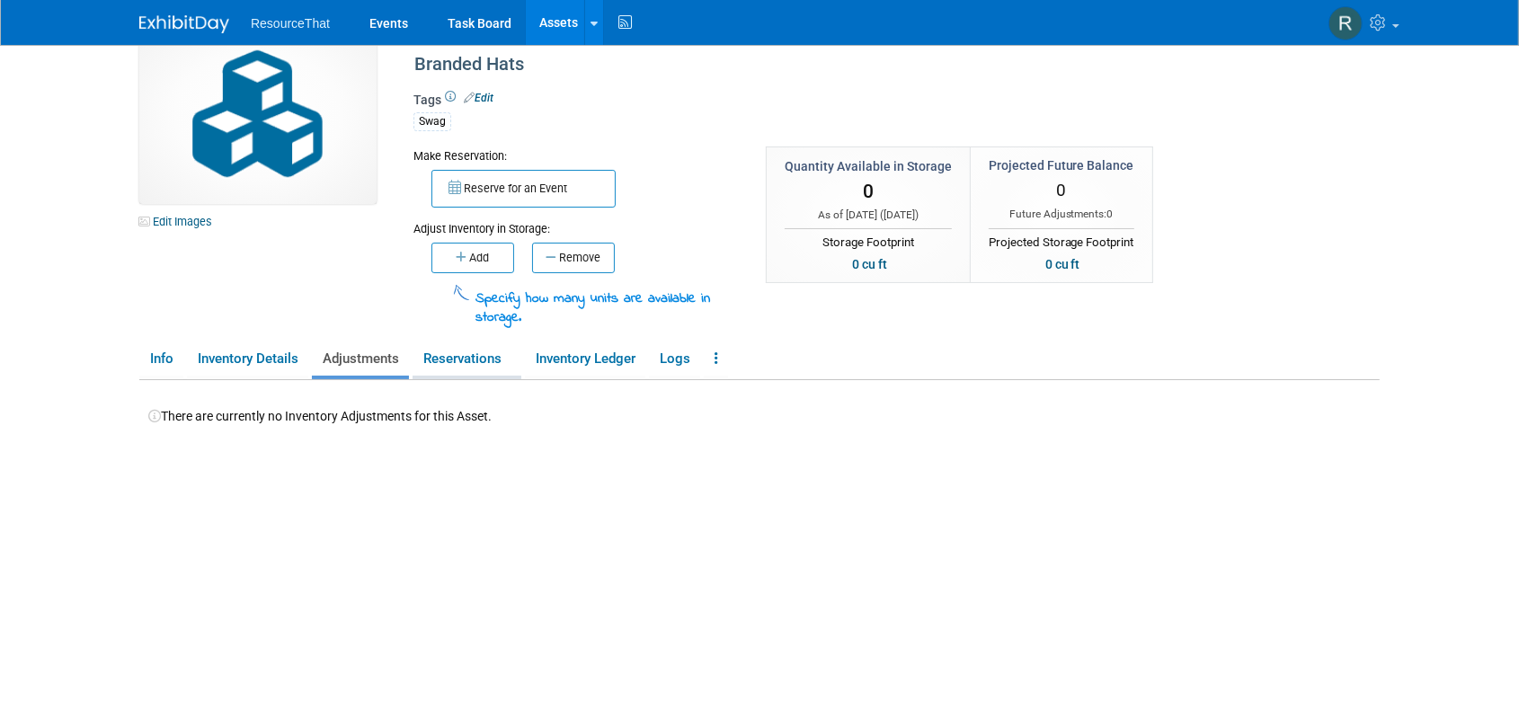
click at [456, 364] on link "Reservations" at bounding box center [466, 358] width 109 height 31
click at [609, 365] on link "Inventory Ledger" at bounding box center [585, 358] width 120 height 31
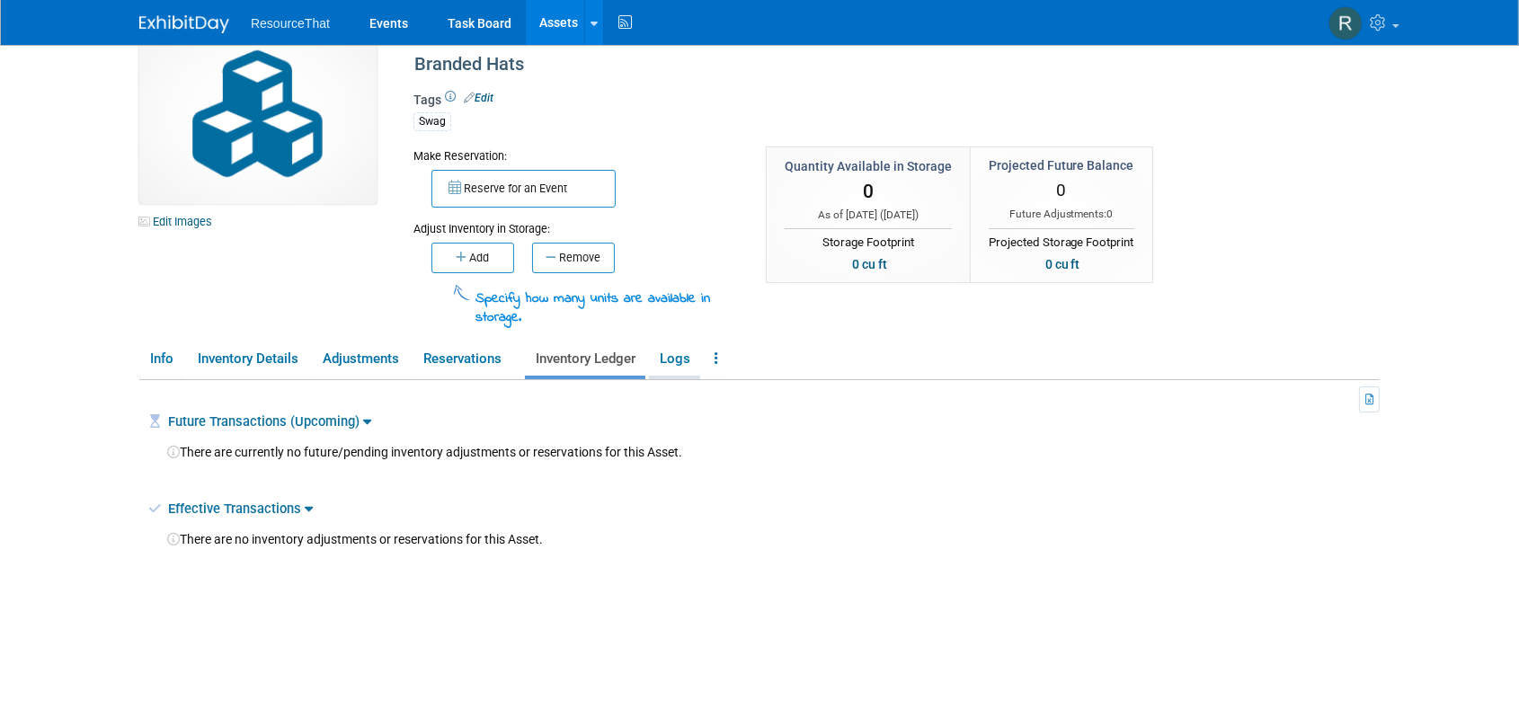
click at [678, 364] on link "Logs" at bounding box center [674, 358] width 51 height 31
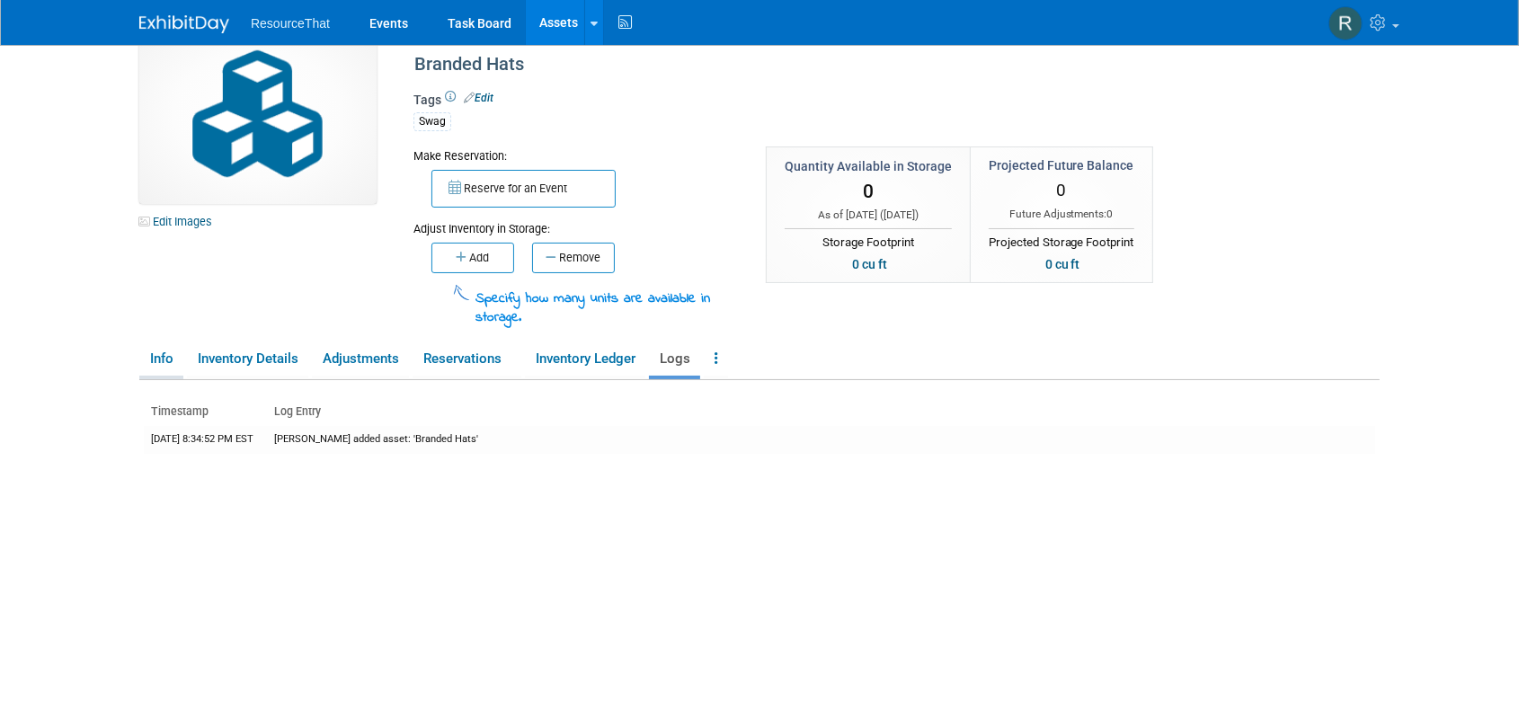
click at [177, 354] on link "Info" at bounding box center [161, 358] width 44 height 31
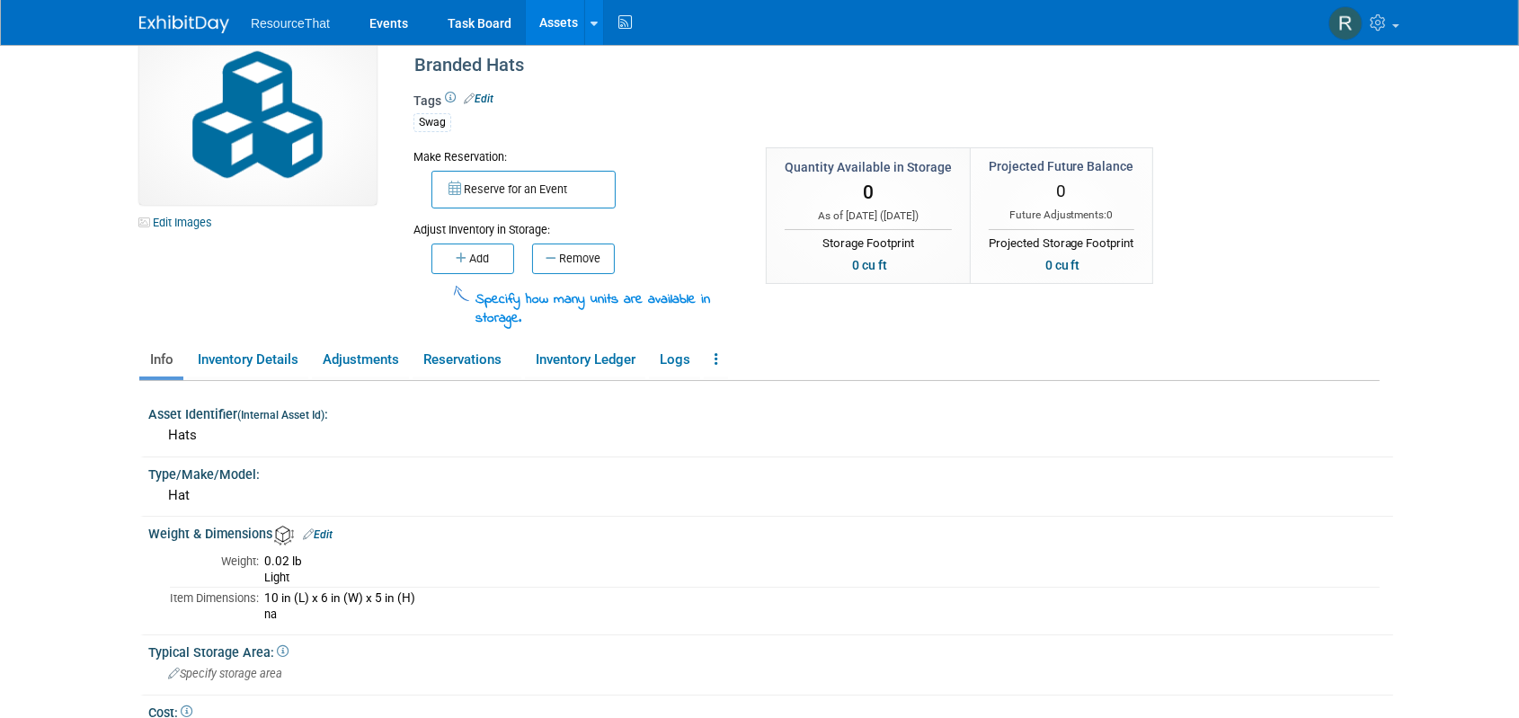
scroll to position [0, 0]
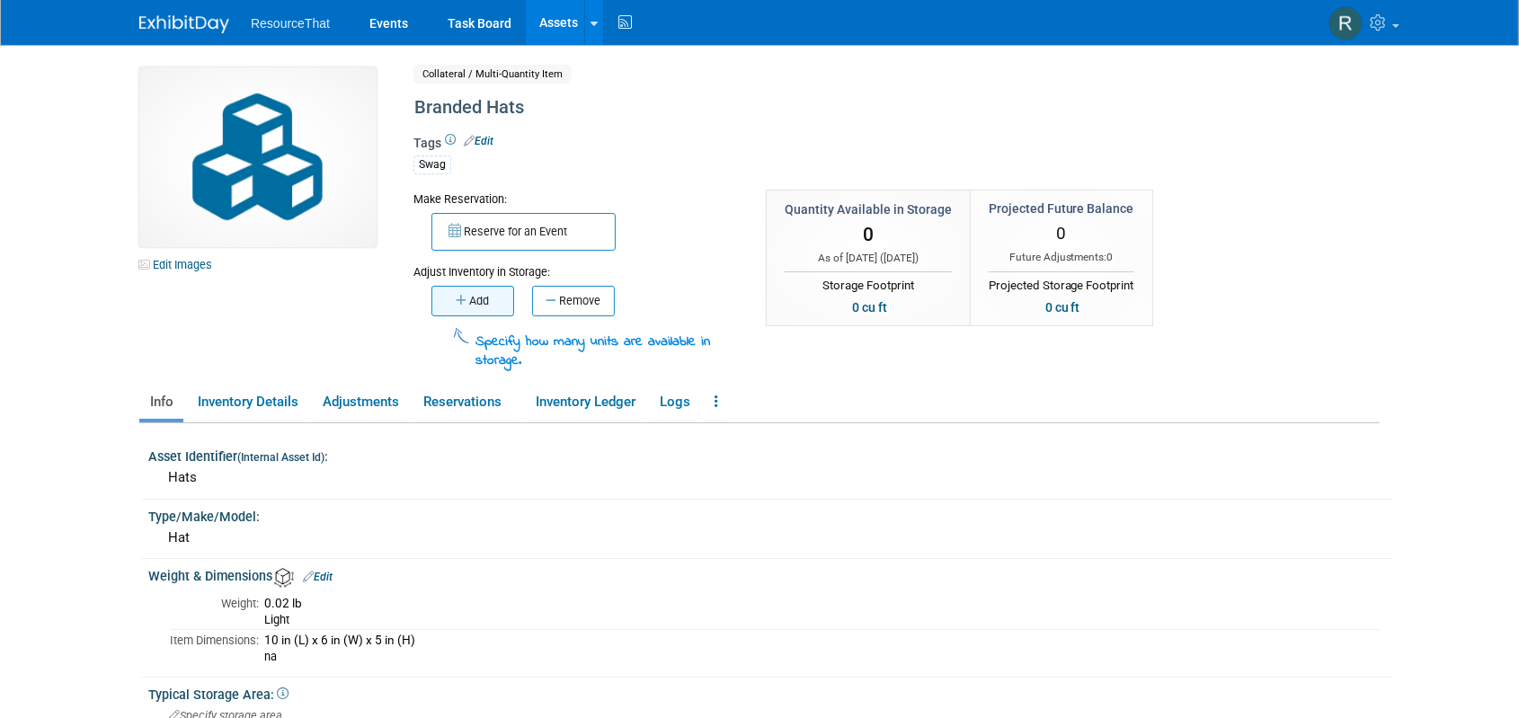
click at [457, 299] on icon "button" at bounding box center [463, 301] width 13 height 12
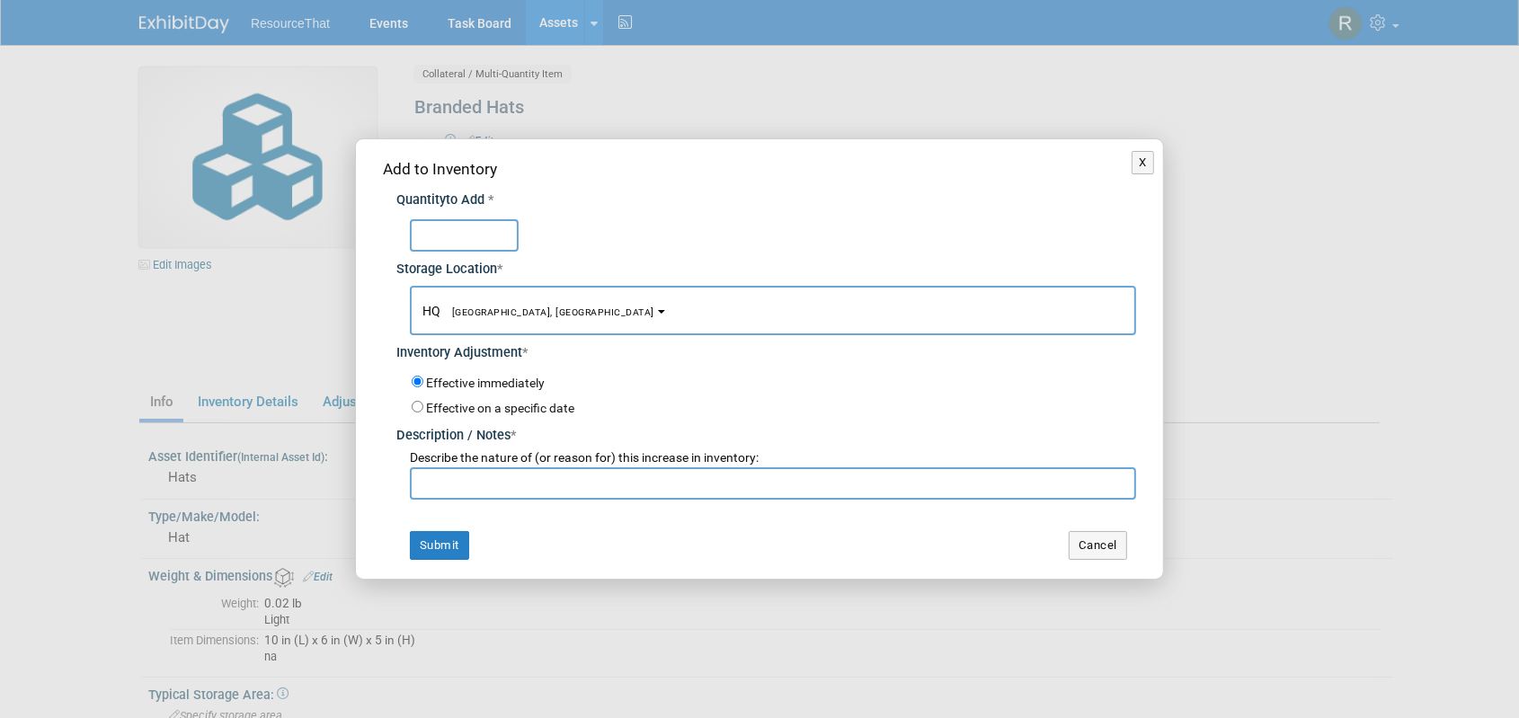
click at [441, 233] on input "text" at bounding box center [464, 235] width 109 height 32
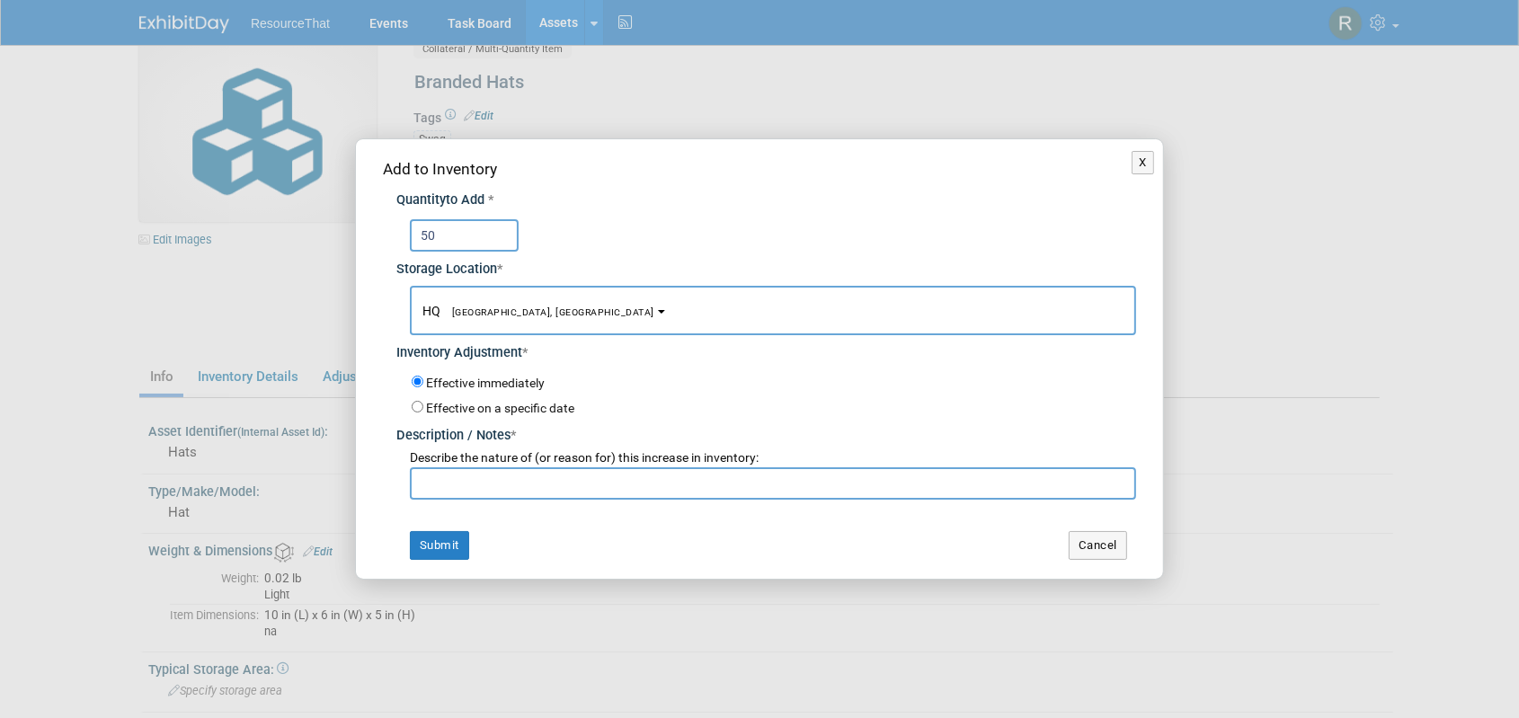
scroll to position [25, 0]
type input "50"
click at [440, 537] on button "Submit" at bounding box center [439, 545] width 59 height 29
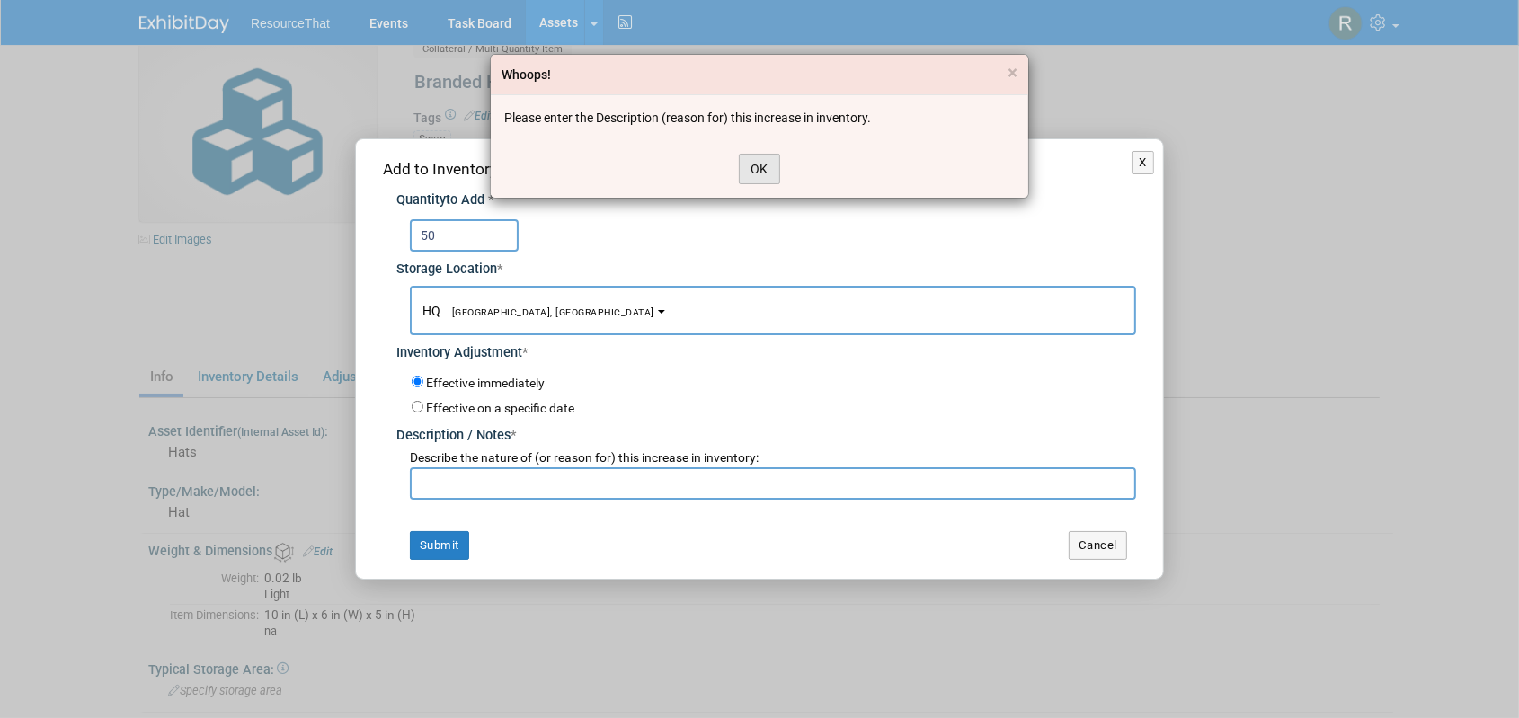
click at [750, 177] on button "OK" at bounding box center [759, 169] width 41 height 31
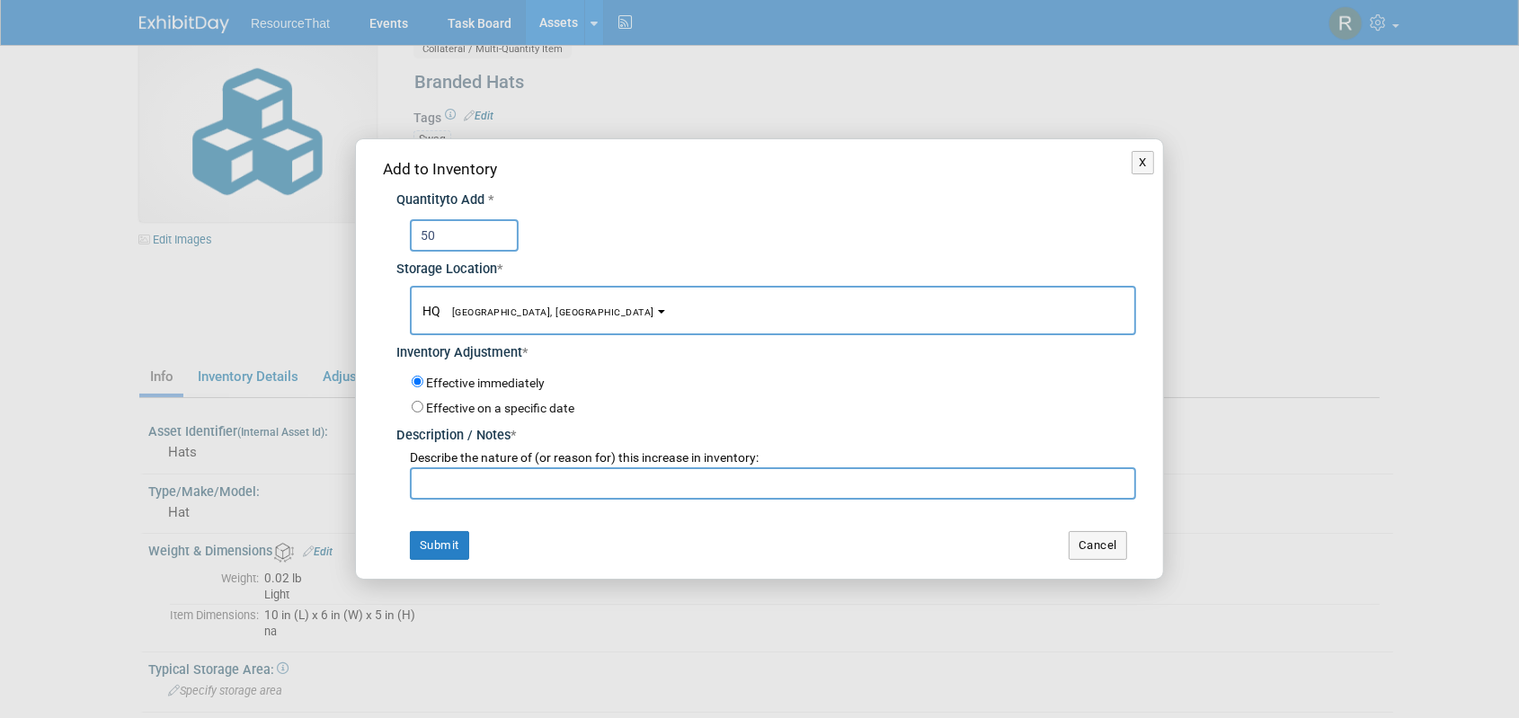
click at [573, 481] on input "text" at bounding box center [773, 483] width 726 height 32
type input "B"
type input "purchased new hats"
click at [444, 538] on button "Submit" at bounding box center [439, 545] width 59 height 29
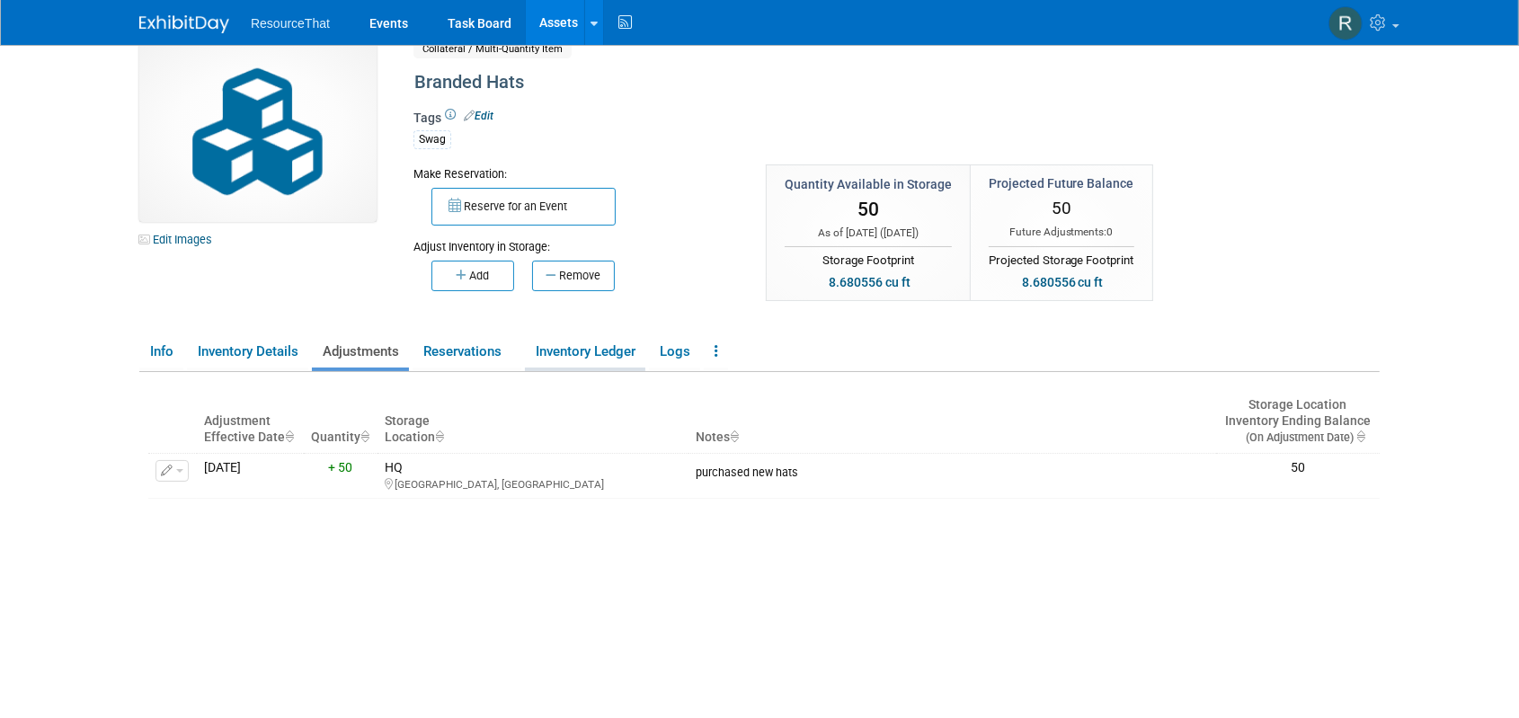
scroll to position [0, 0]
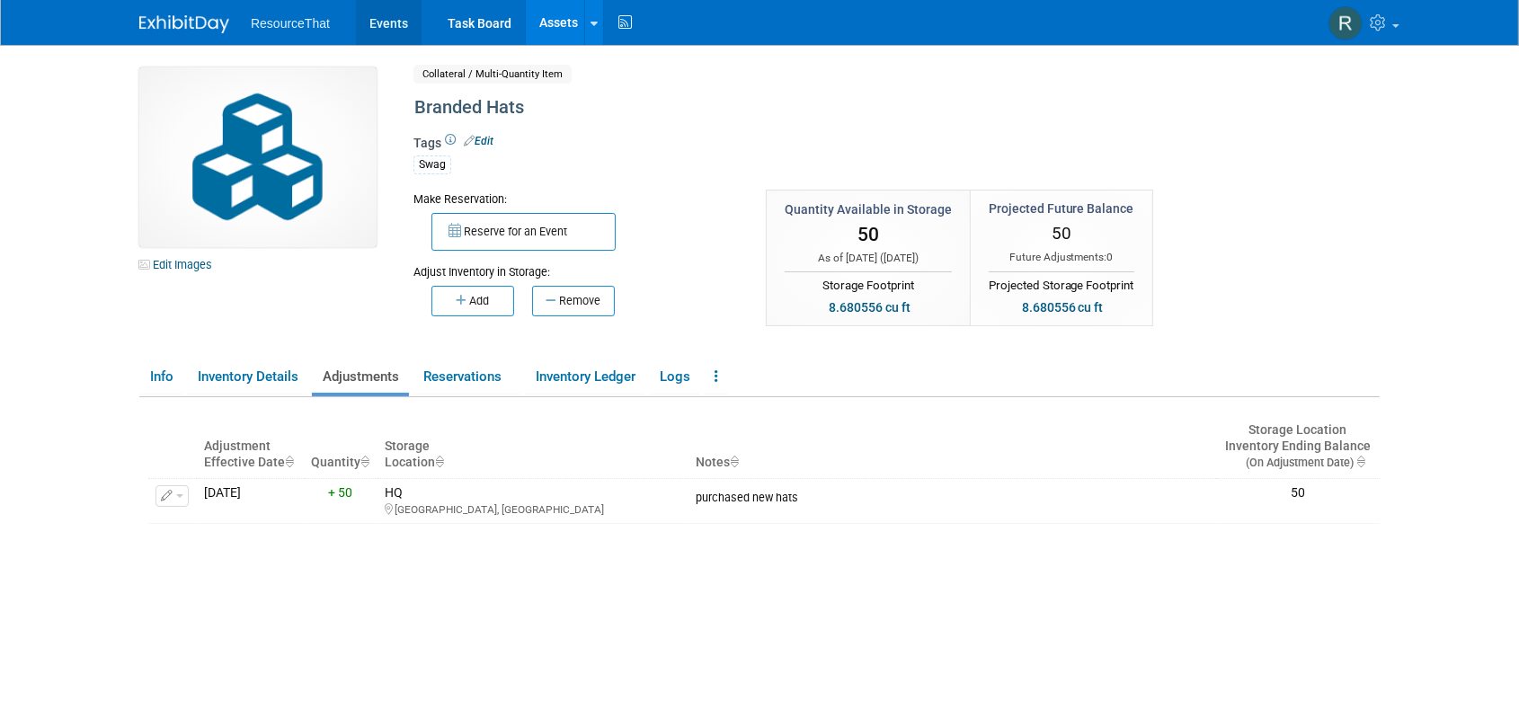
click at [396, 31] on link "Events" at bounding box center [389, 22] width 66 height 45
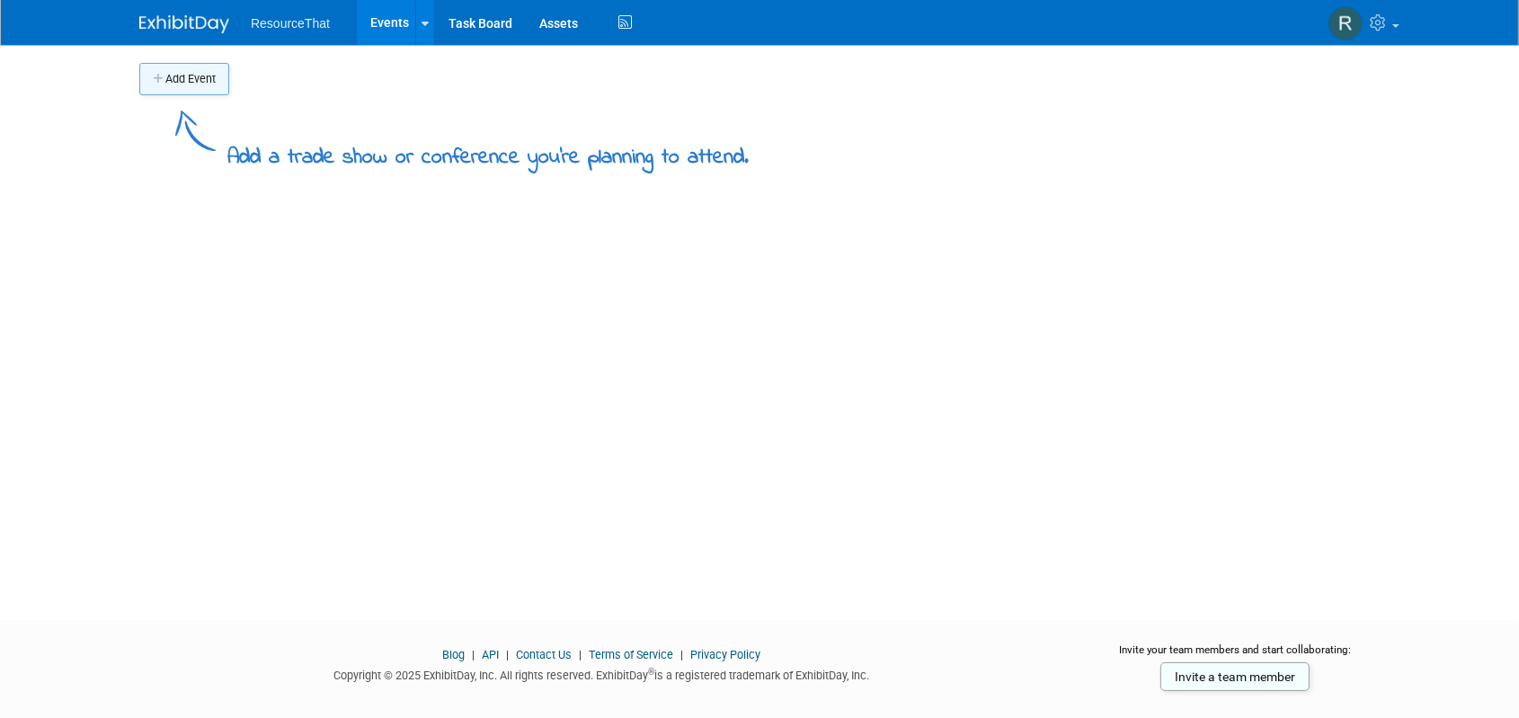
click at [180, 84] on button "Add Event" at bounding box center [184, 79] width 90 height 32
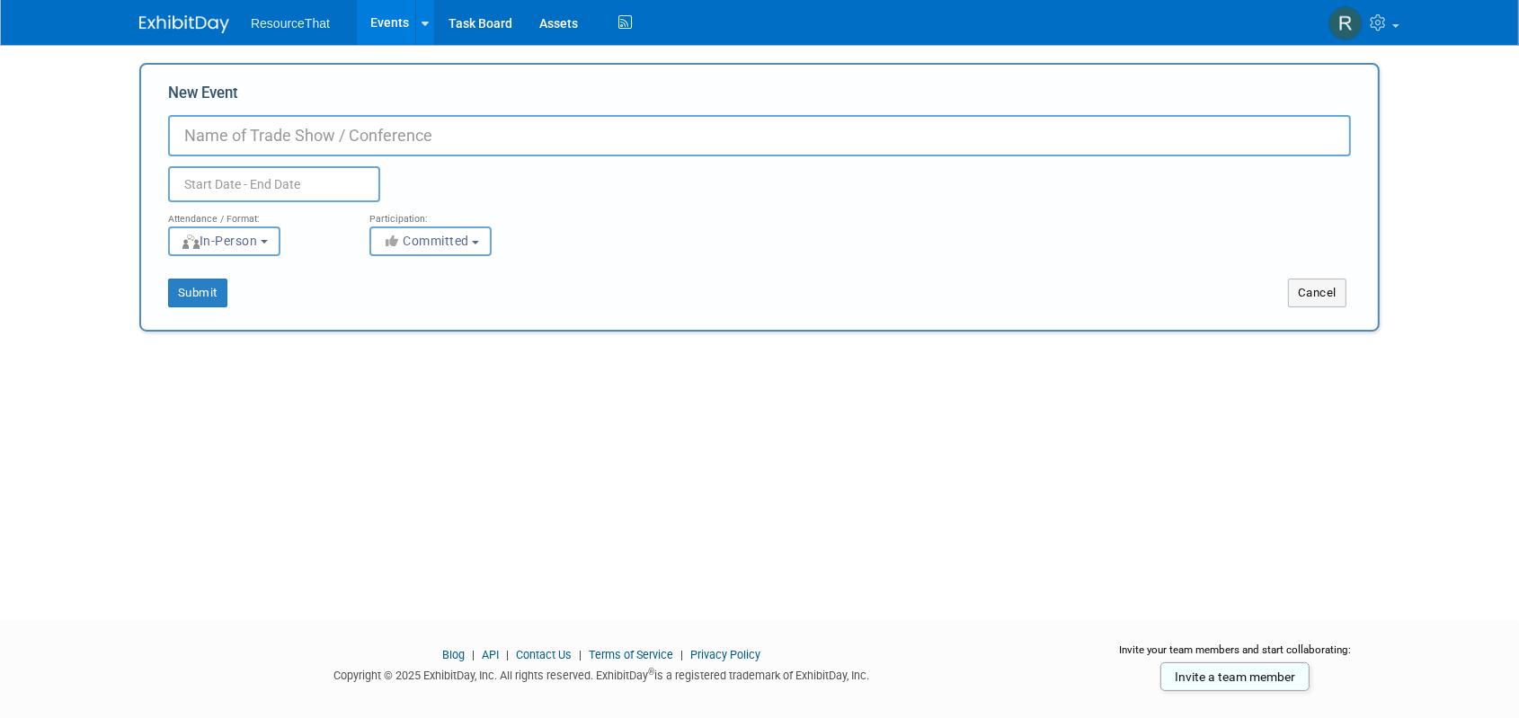
click at [256, 153] on input "New Event" at bounding box center [759, 135] width 1183 height 41
click at [291, 120] on input "New Event" at bounding box center [759, 135] width 1183 height 41
click at [1339, 294] on button "Cancel" at bounding box center [1317, 293] width 58 height 29
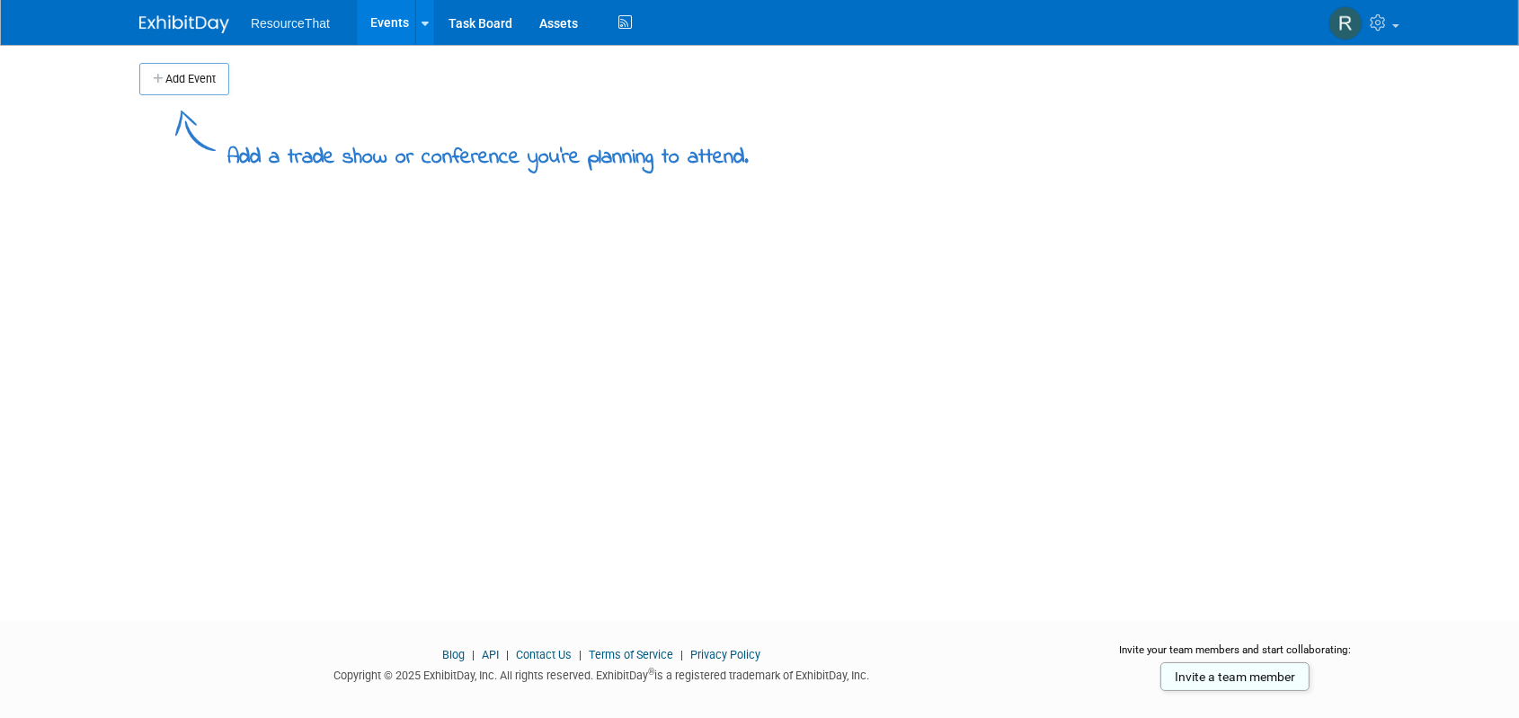
click at [396, 24] on link "Events" at bounding box center [390, 22] width 66 height 45
click at [210, 89] on button "Add Event" at bounding box center [184, 79] width 90 height 32
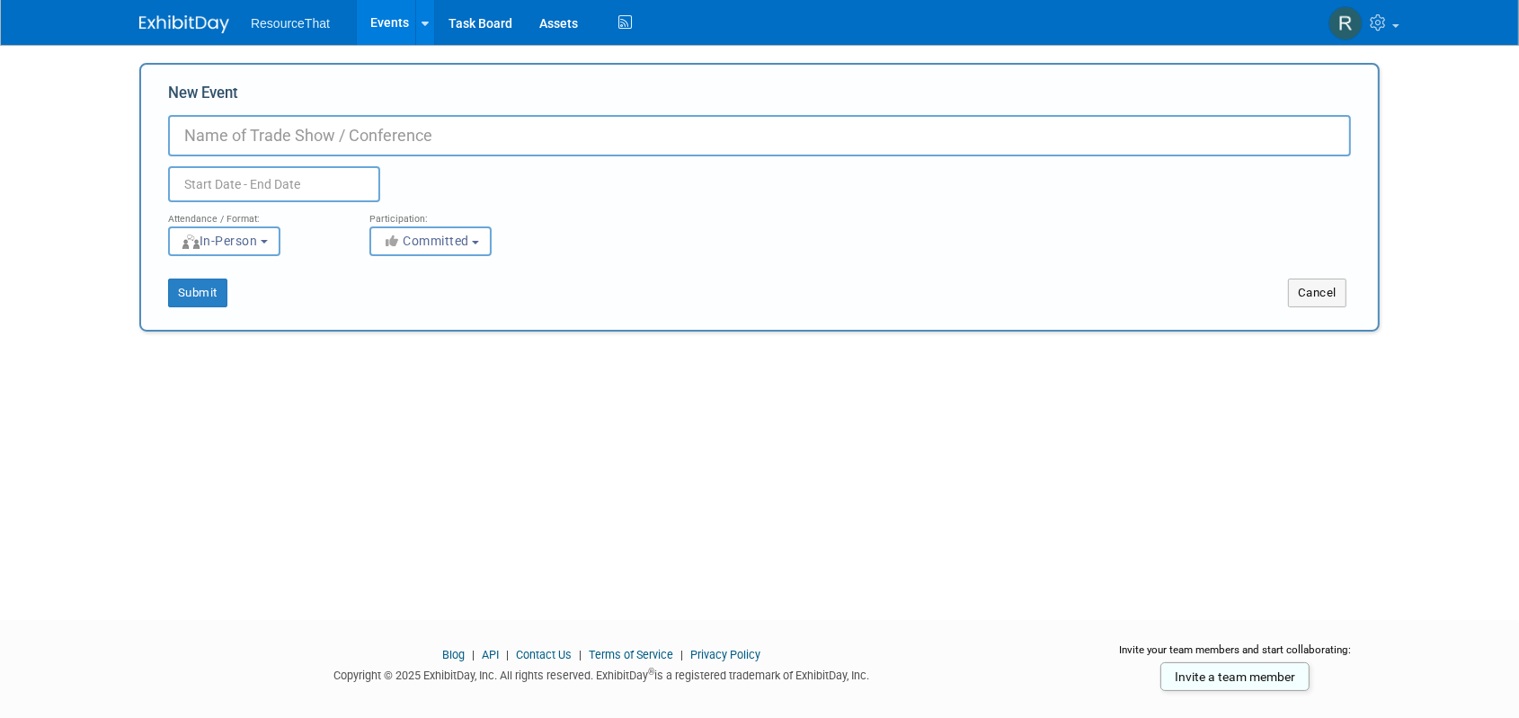
drag, startPoint x: 211, startPoint y: 129, endPoint x: 208, endPoint y: 118, distance: 12.0
click at [208, 118] on input "New Event" at bounding box center [759, 135] width 1183 height 41
type input "World of Concrete"
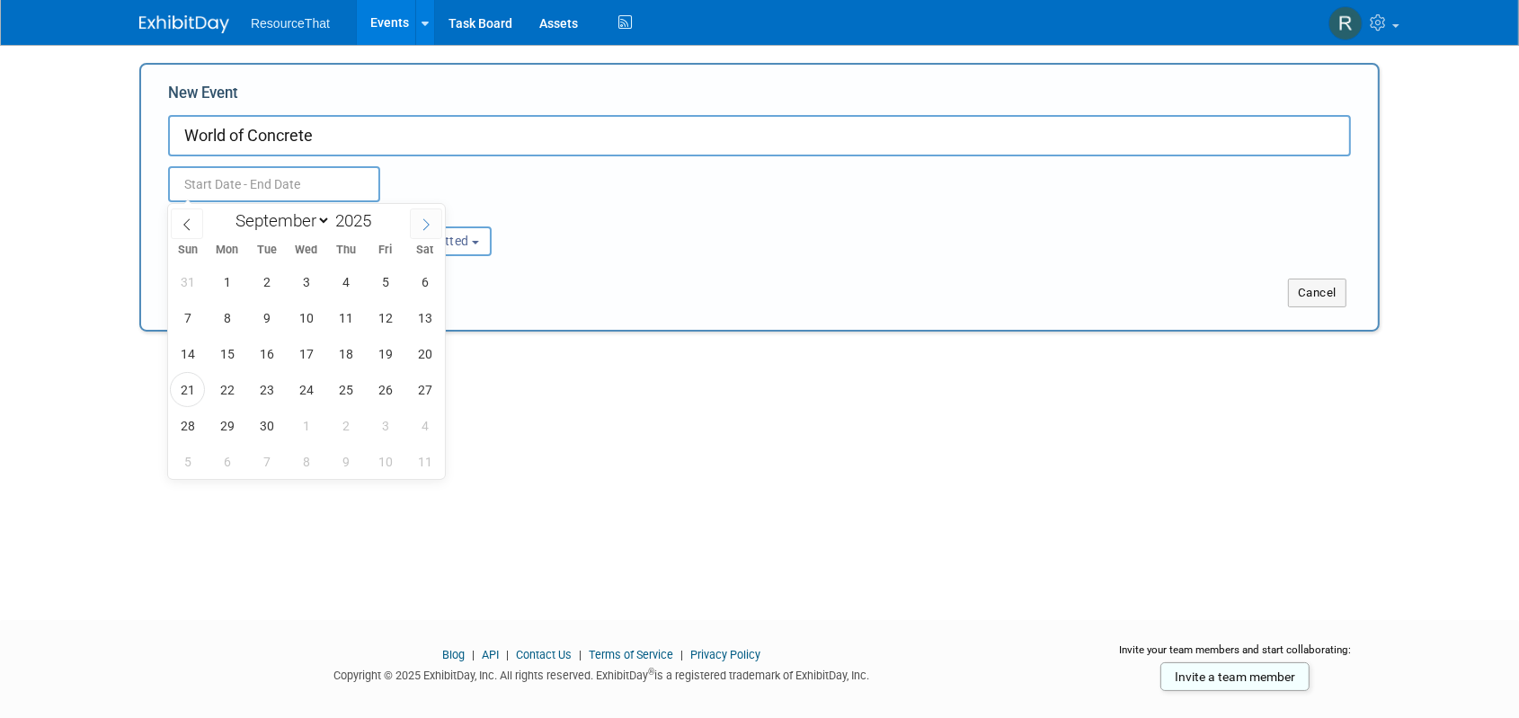
click at [422, 226] on icon at bounding box center [426, 224] width 13 height 13
select select "11"
click at [422, 226] on icon at bounding box center [426, 224] width 13 height 13
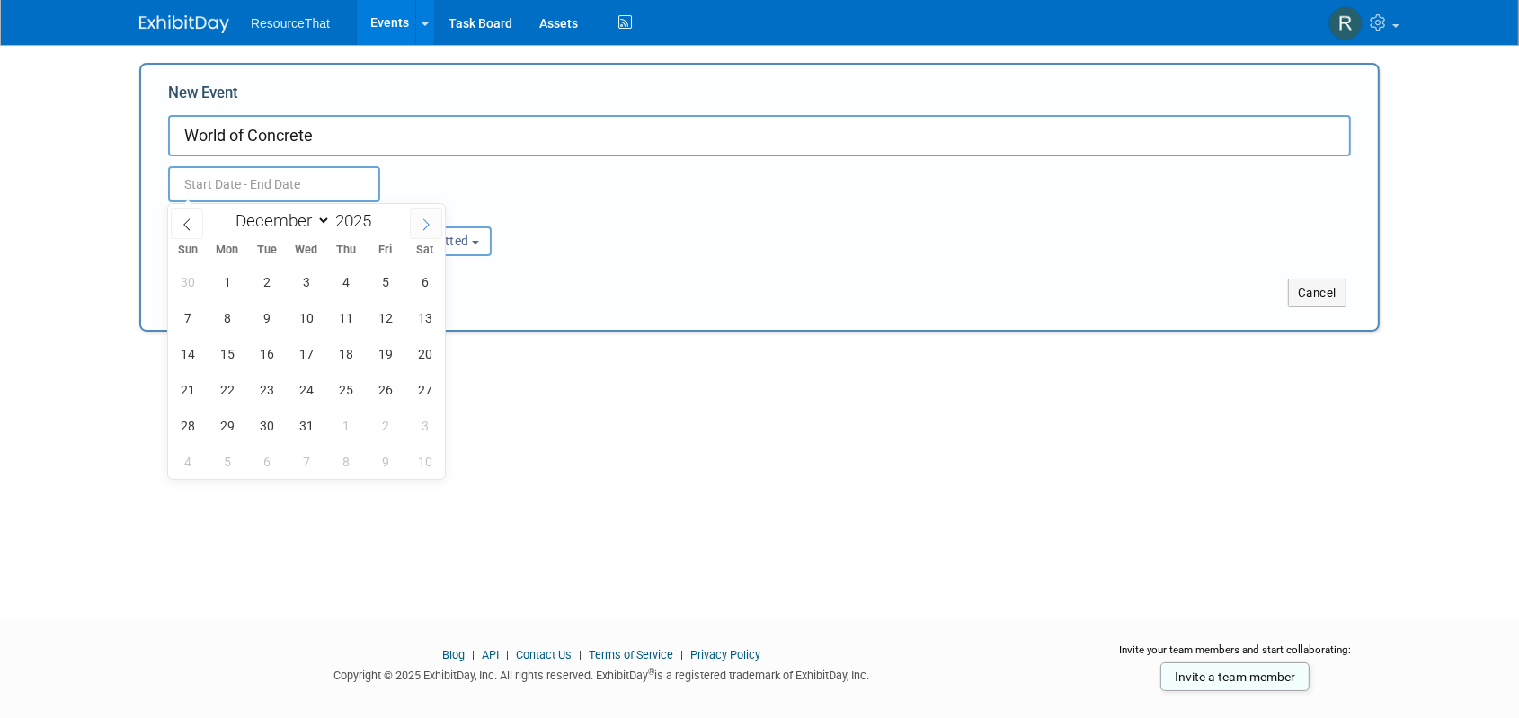
type input "2026"
select select "0"
click at [255, 397] on span "20" at bounding box center [266, 389] width 35 height 35
click at [350, 389] on span "22" at bounding box center [345, 389] width 35 height 35
type input "Jan 20, 2026 to Jan 22, 2026"
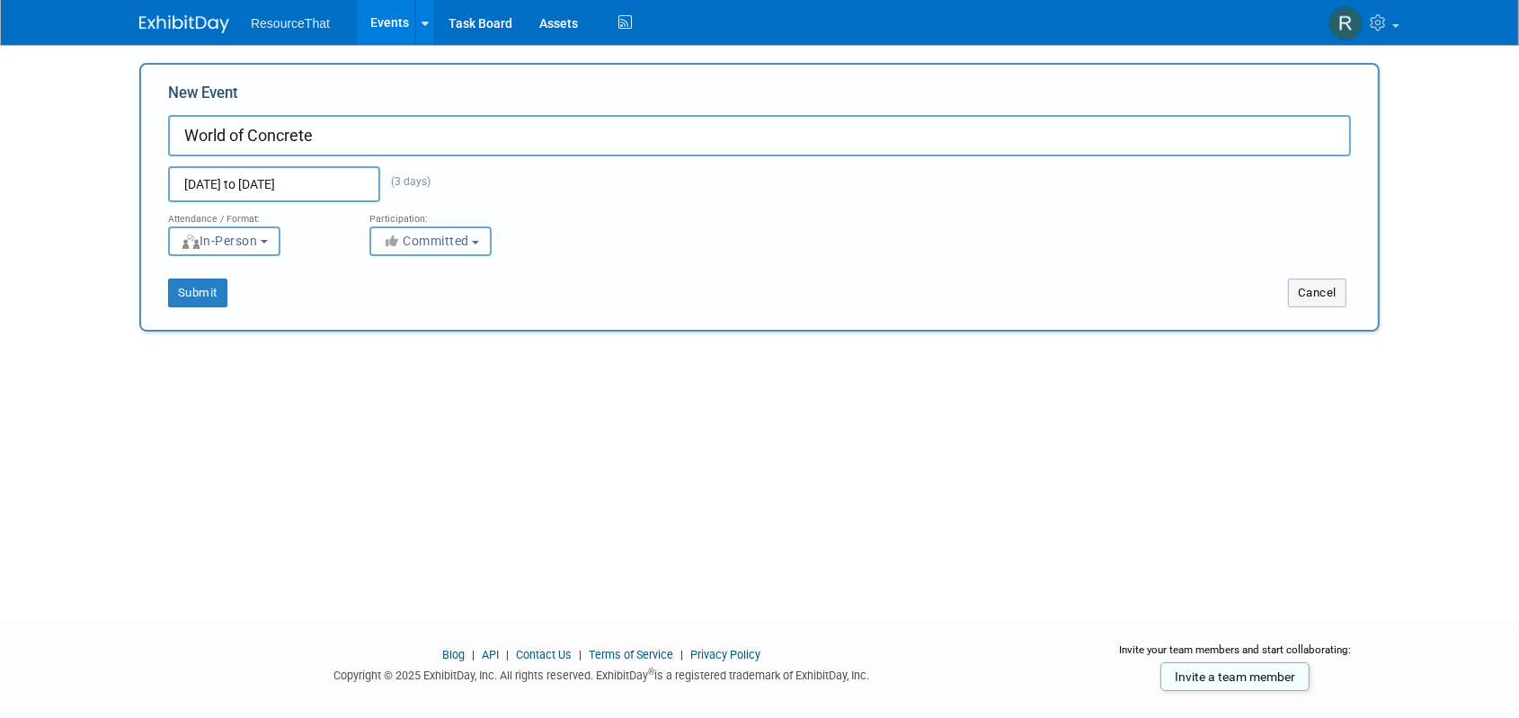
click at [434, 244] on span "Committed" at bounding box center [425, 241] width 87 height 14
click at [436, 296] on link "Considering" at bounding box center [443, 309] width 146 height 31
click at [427, 316] on label "Considering" at bounding box center [438, 308] width 119 height 23
click at [386, 315] on input "Considering" at bounding box center [381, 310] width 12 height 12
select select "2"
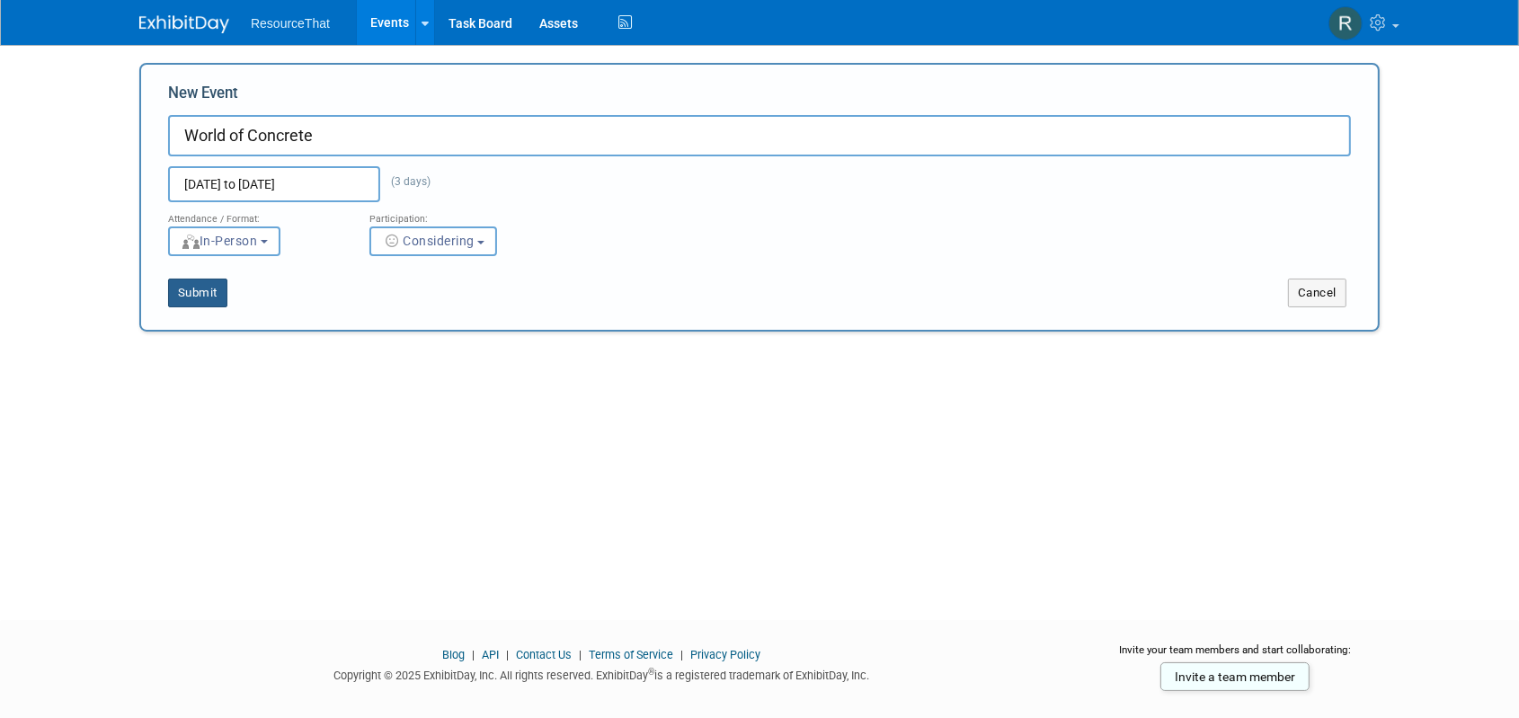
click at [176, 283] on button "Submit" at bounding box center [197, 293] width 59 height 29
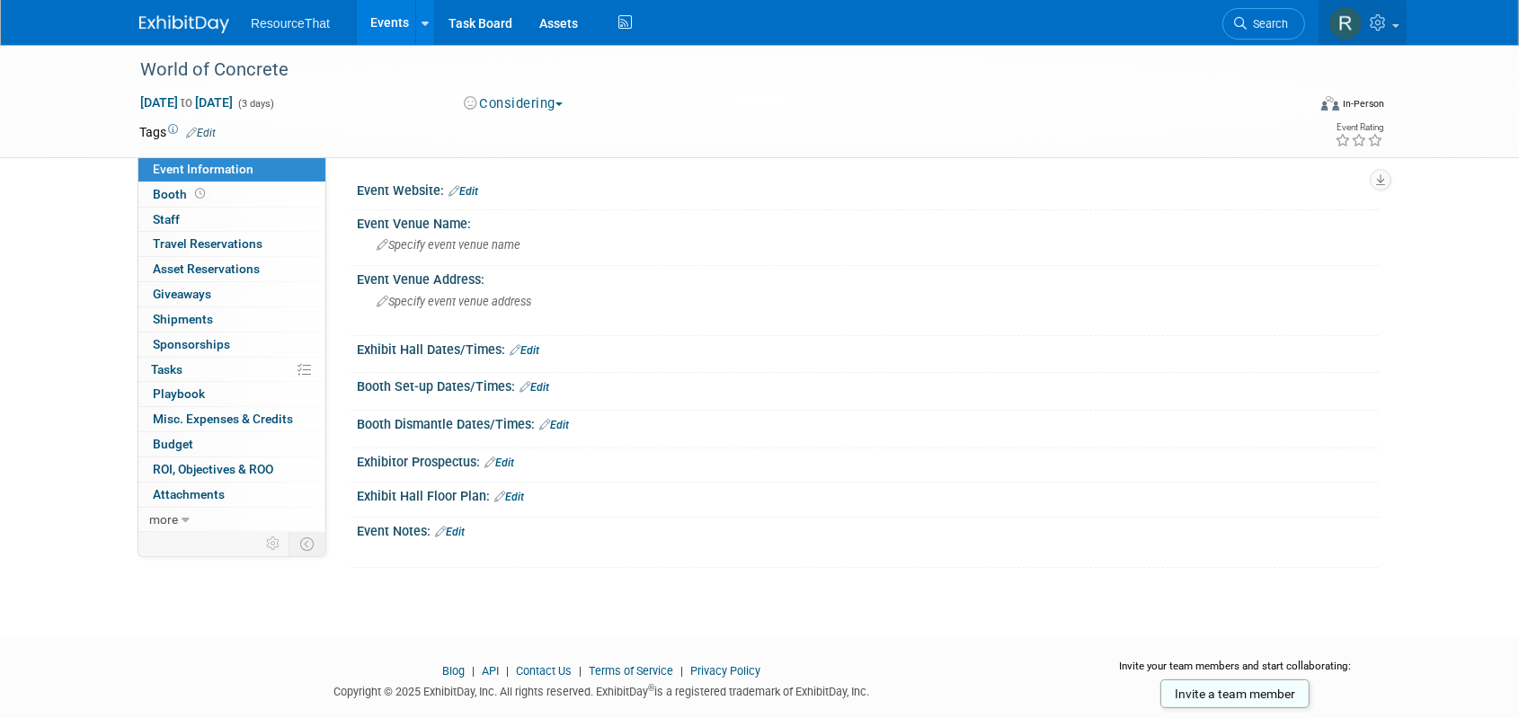
click at [1387, 29] on icon at bounding box center [1380, 22] width 21 height 16
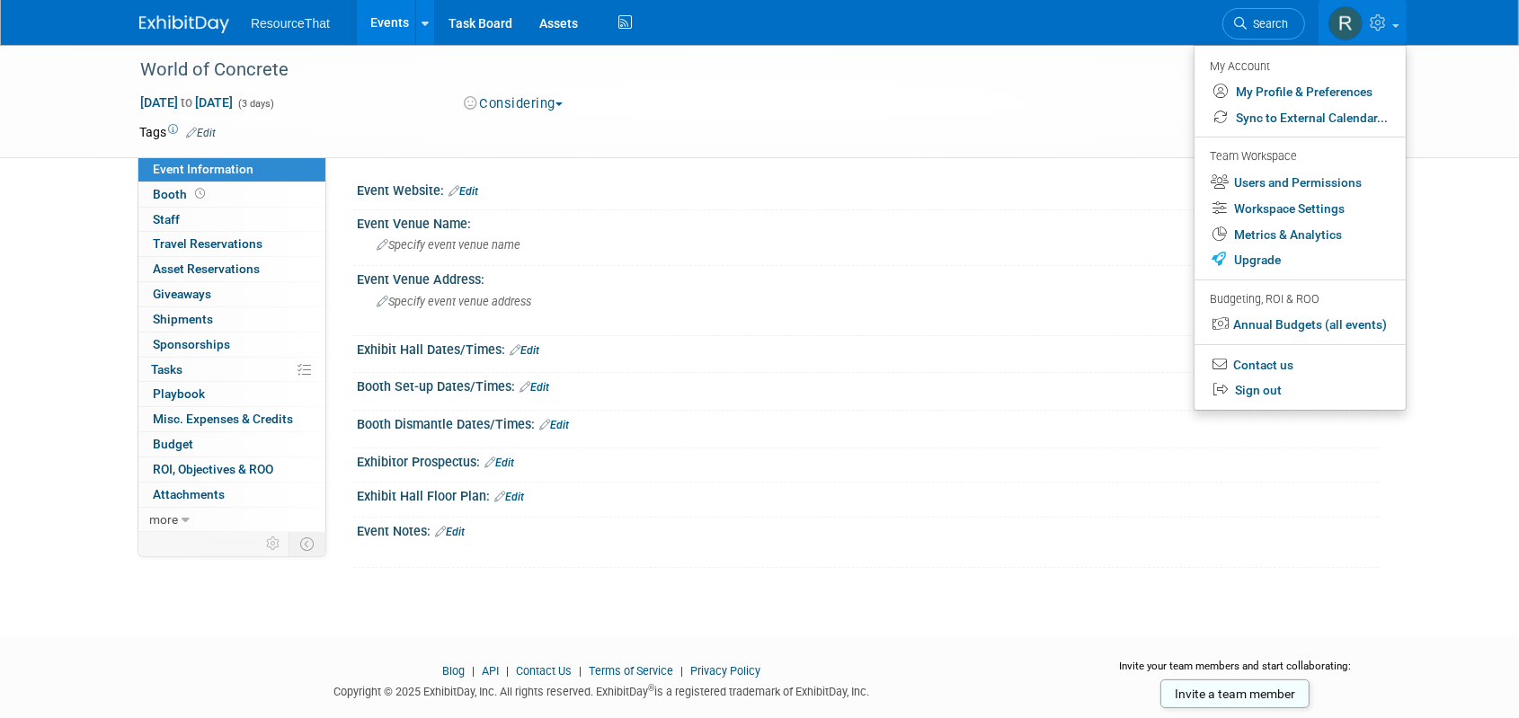
click at [1111, 106] on div "[DATE] to [DATE] (3 days) [DATE] to [DATE] Considering Committed Considering No…" at bounding box center [762, 106] width 1272 height 27
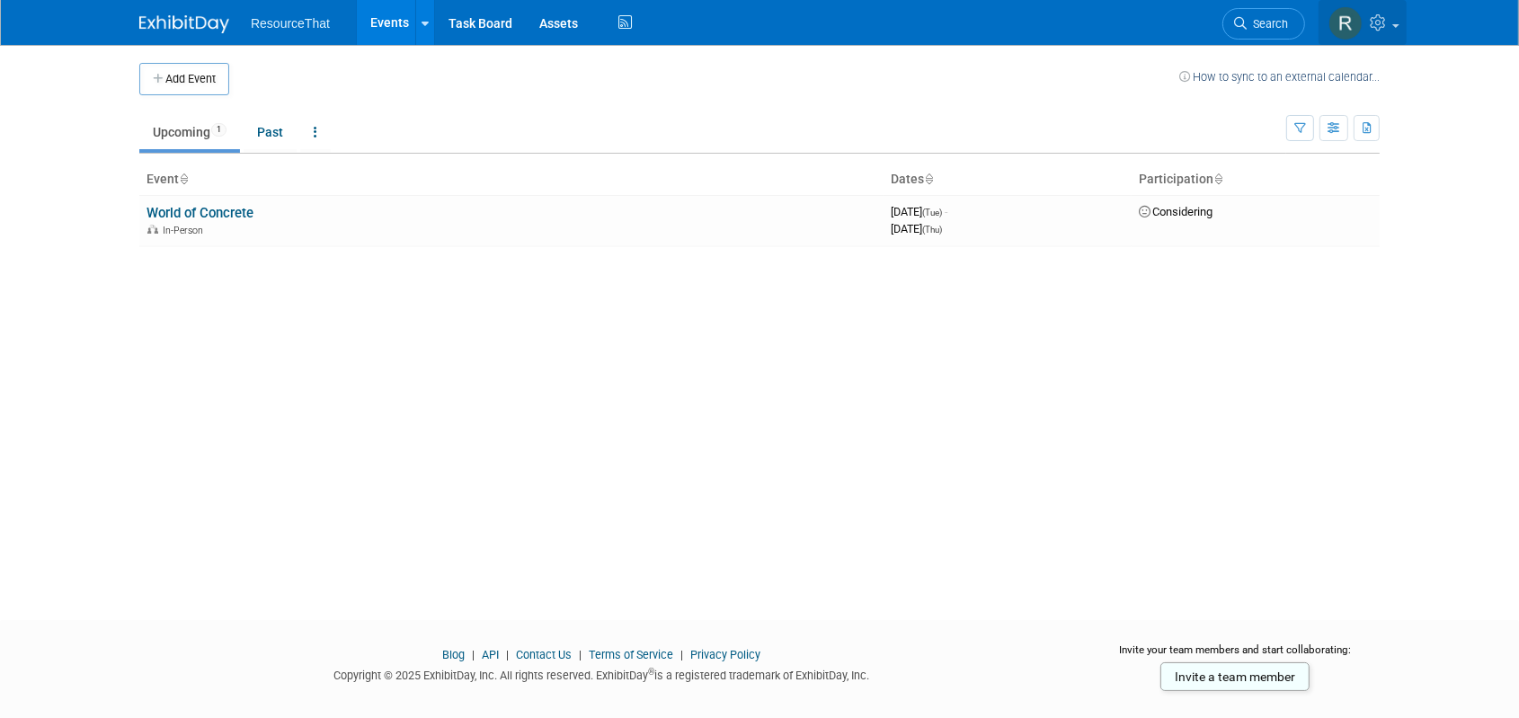
click at [1386, 30] on icon at bounding box center [1380, 22] width 21 height 16
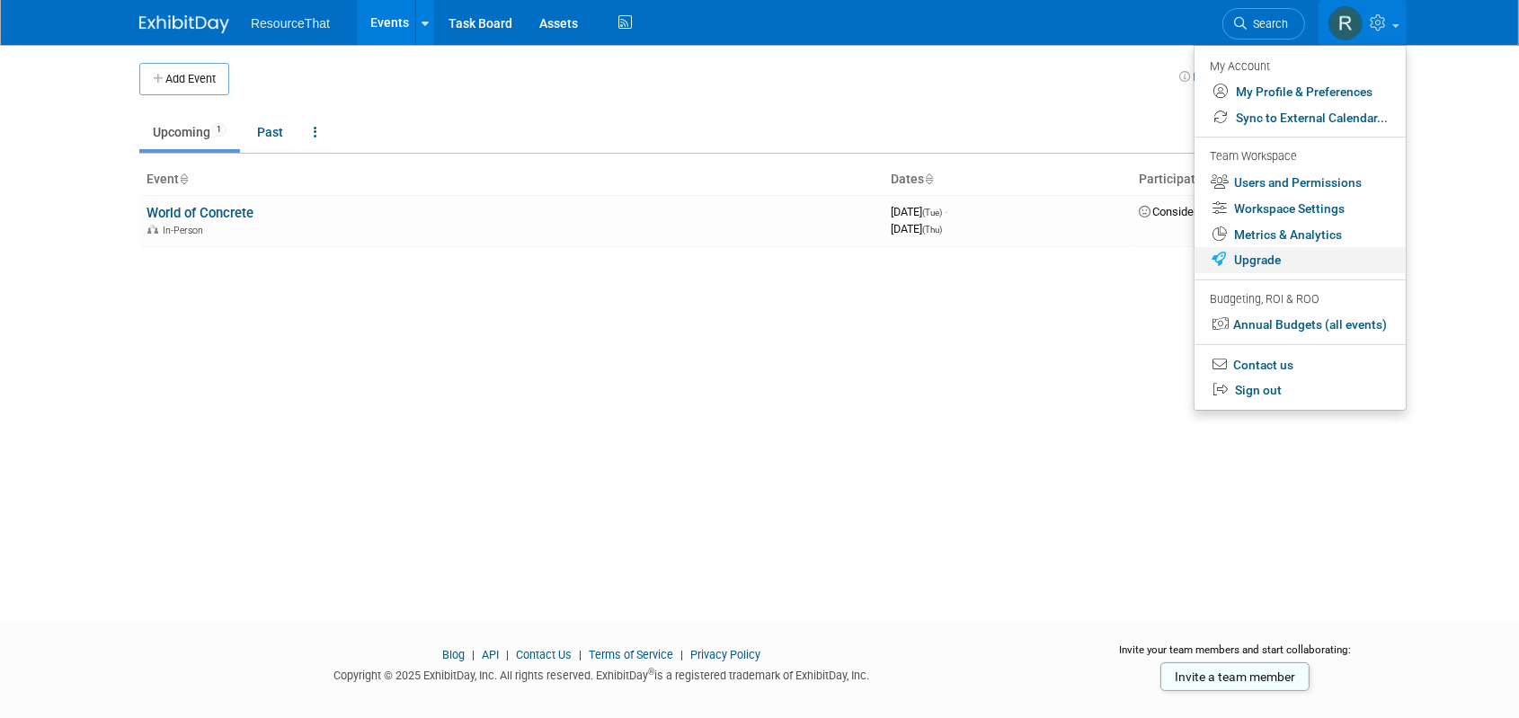
click at [1269, 266] on link "Upgrade" at bounding box center [1299, 260] width 211 height 26
